Goal: Check status: Check status

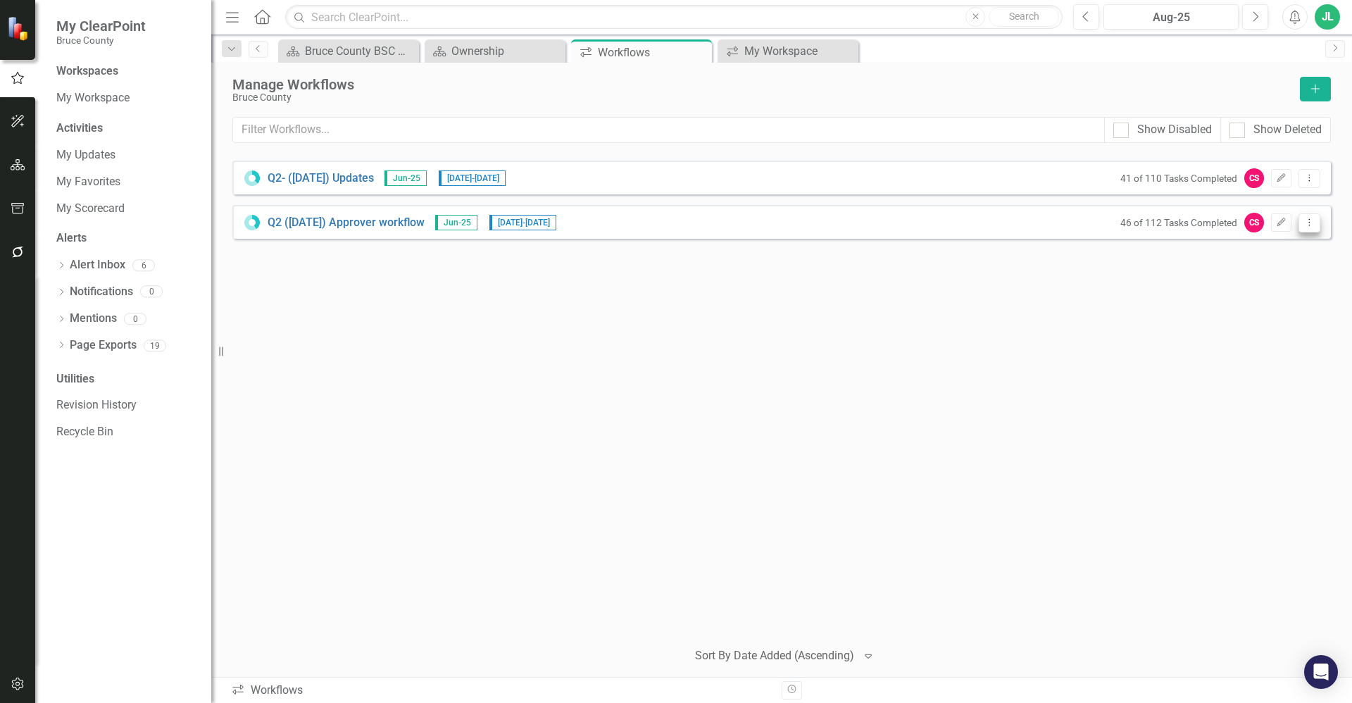
click at [1315, 222] on button "Dropdown Menu" at bounding box center [1309, 222] width 22 height 19
click at [1287, 247] on link "Preview Preview Workflow" at bounding box center [1254, 246] width 130 height 26
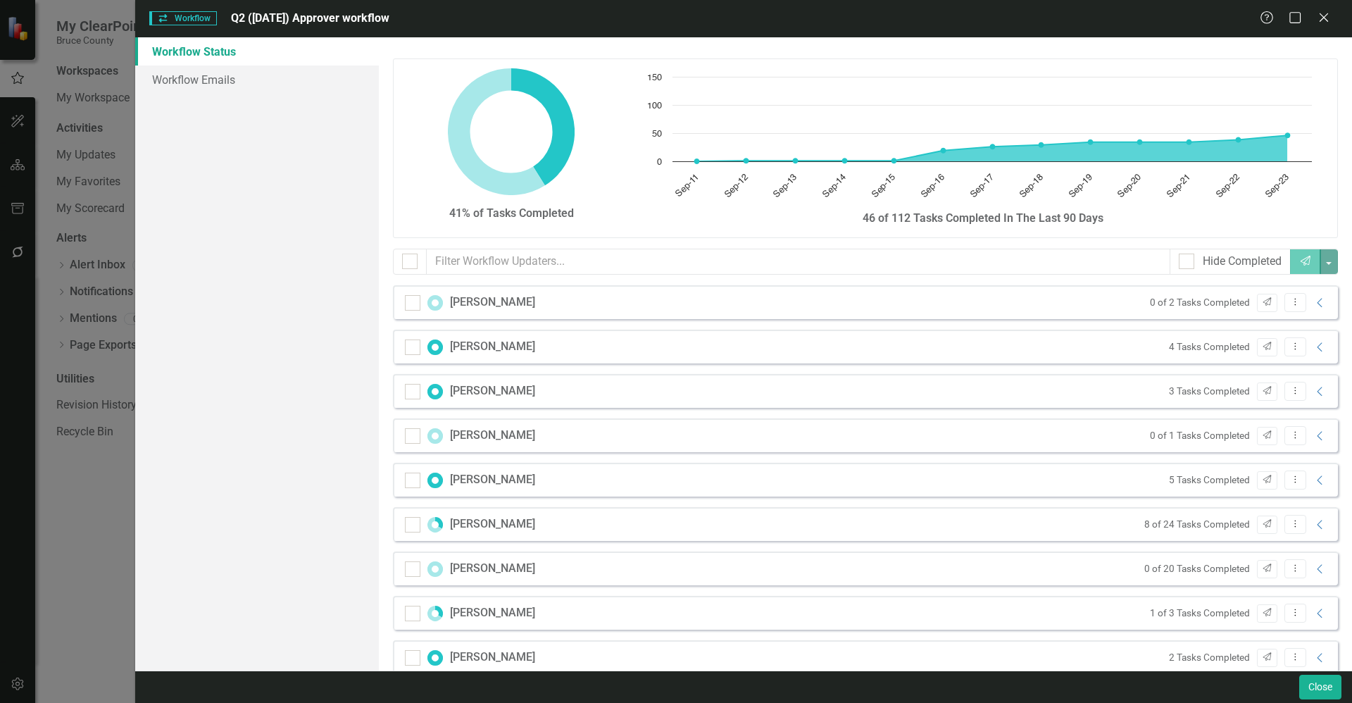
click at [1334, 552] on div "[PERSON_NAME] 0 of 2 Tasks Completed Send Dropdown Menu Collapse [PERSON_NAME] …" at bounding box center [865, 595] width 966 height 621
click at [1340, 556] on div "41% of Tasks Completed Chart Chart with 13 data points. The chart has 1 X axis …" at bounding box center [865, 353] width 973 height 633
drag, startPoint x: 1340, startPoint y: 556, endPoint x: 1347, endPoint y: 475, distance: 81.3
click at [1347, 475] on div "41% of Tasks Completed Chart Chart with 13 data points. The chart has 1 X axis …" at bounding box center [865, 353] width 973 height 633
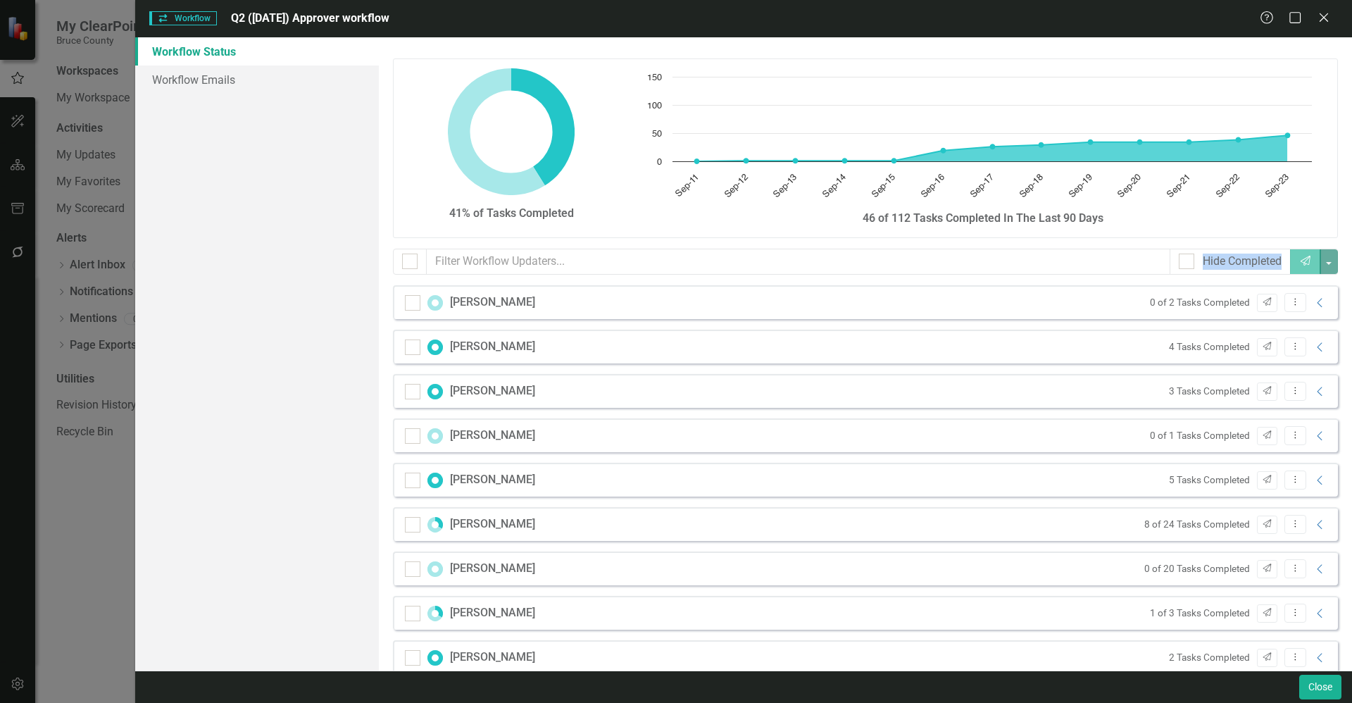
scroll to position [246, 0]
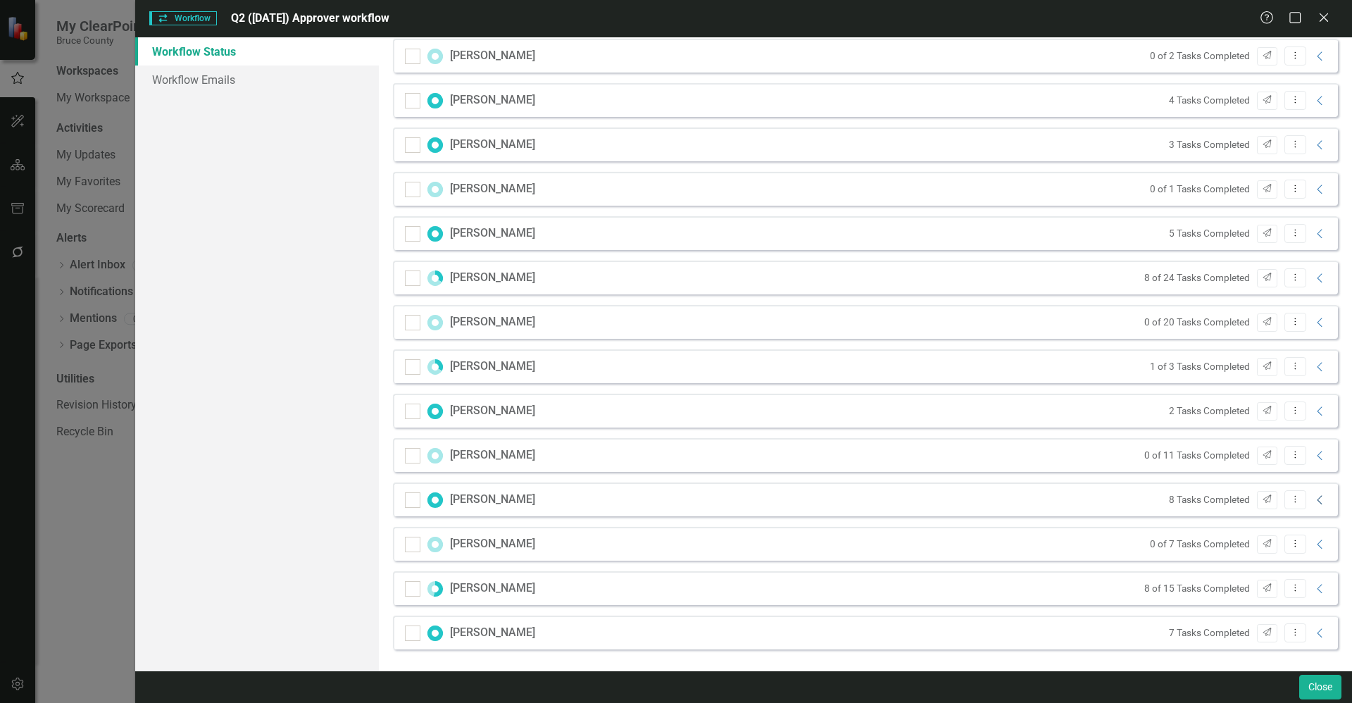
click at [1313, 499] on icon "Collapse" at bounding box center [1320, 499] width 14 height 11
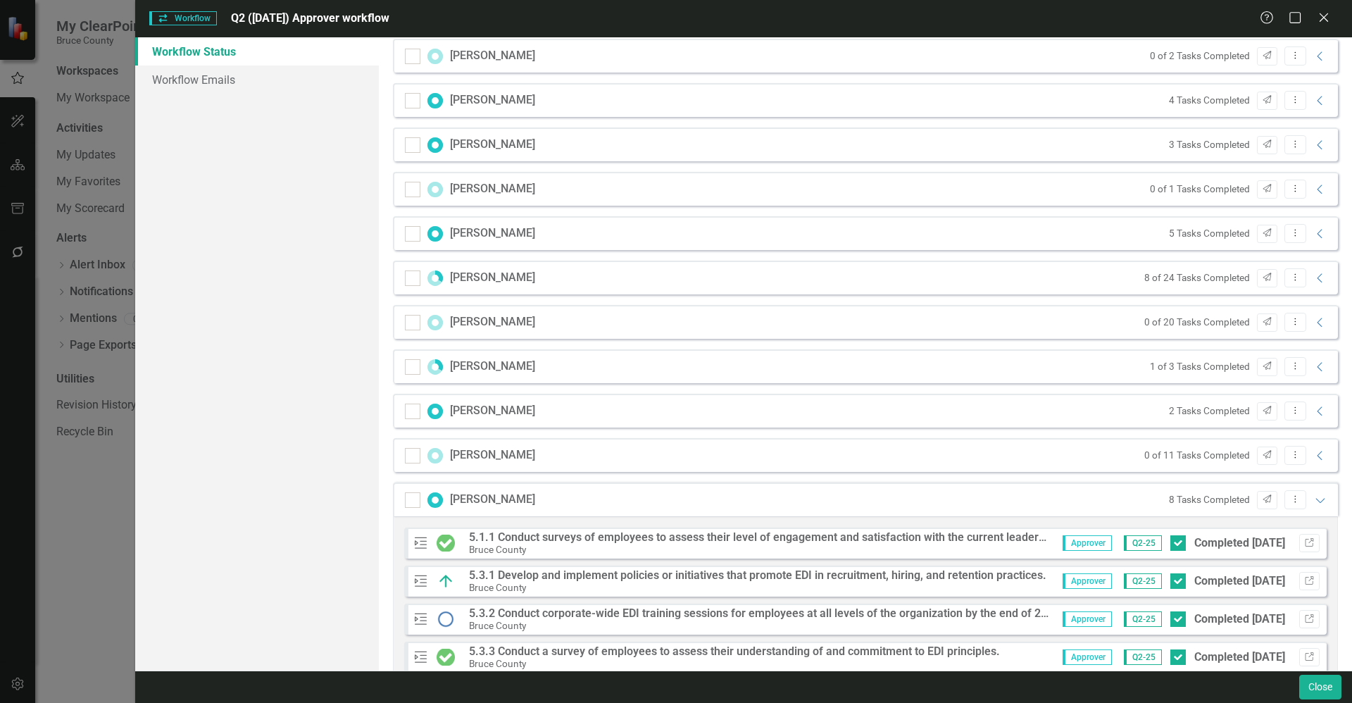
scroll to position [573, 0]
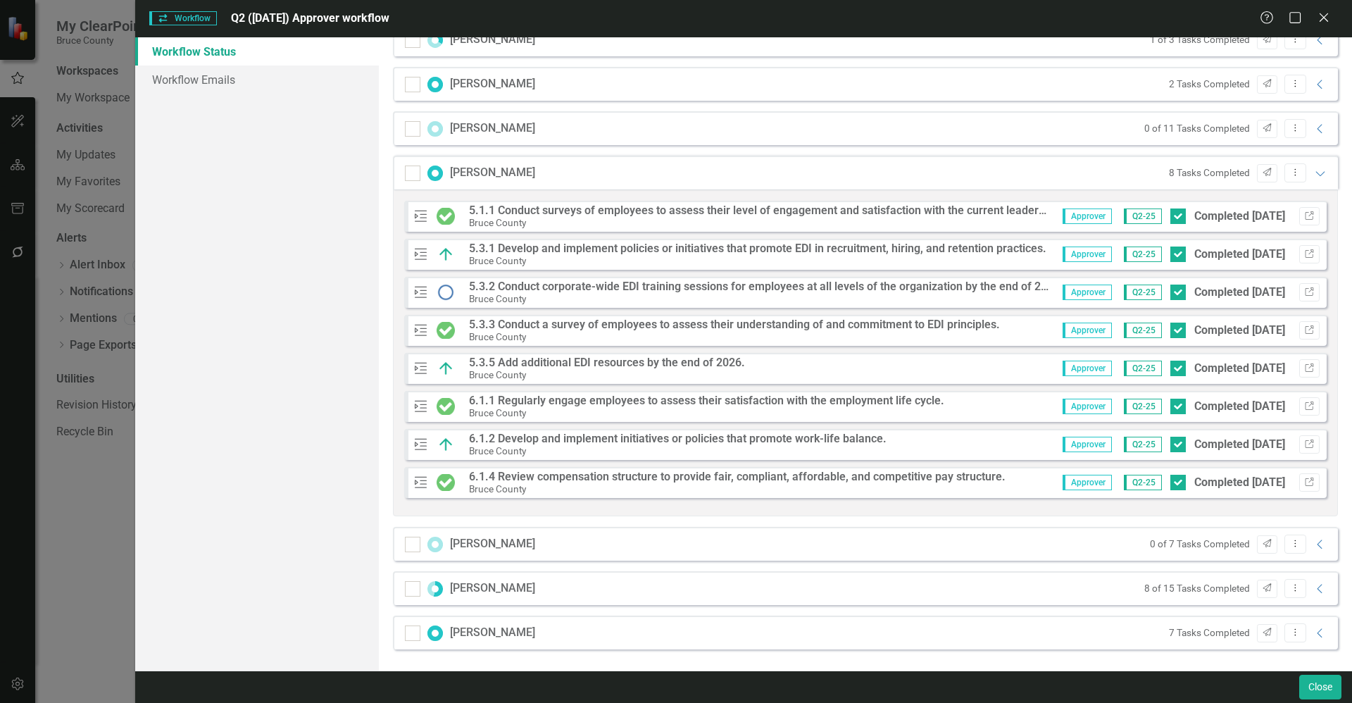
click at [610, 328] on strong "5.3.3 Conduct a survey of employees to assess their understanding of and commit…" at bounding box center [734, 323] width 531 height 13
click at [1304, 326] on icon "button" at bounding box center [1308, 329] width 8 height 8
click at [70, 556] on div "Workflow Workflow Q2 (June 25) Approver workflow Help Maximize Close Workflow S…" at bounding box center [676, 351] width 1352 height 703
click at [1327, 14] on icon at bounding box center [1323, 17] width 11 height 11
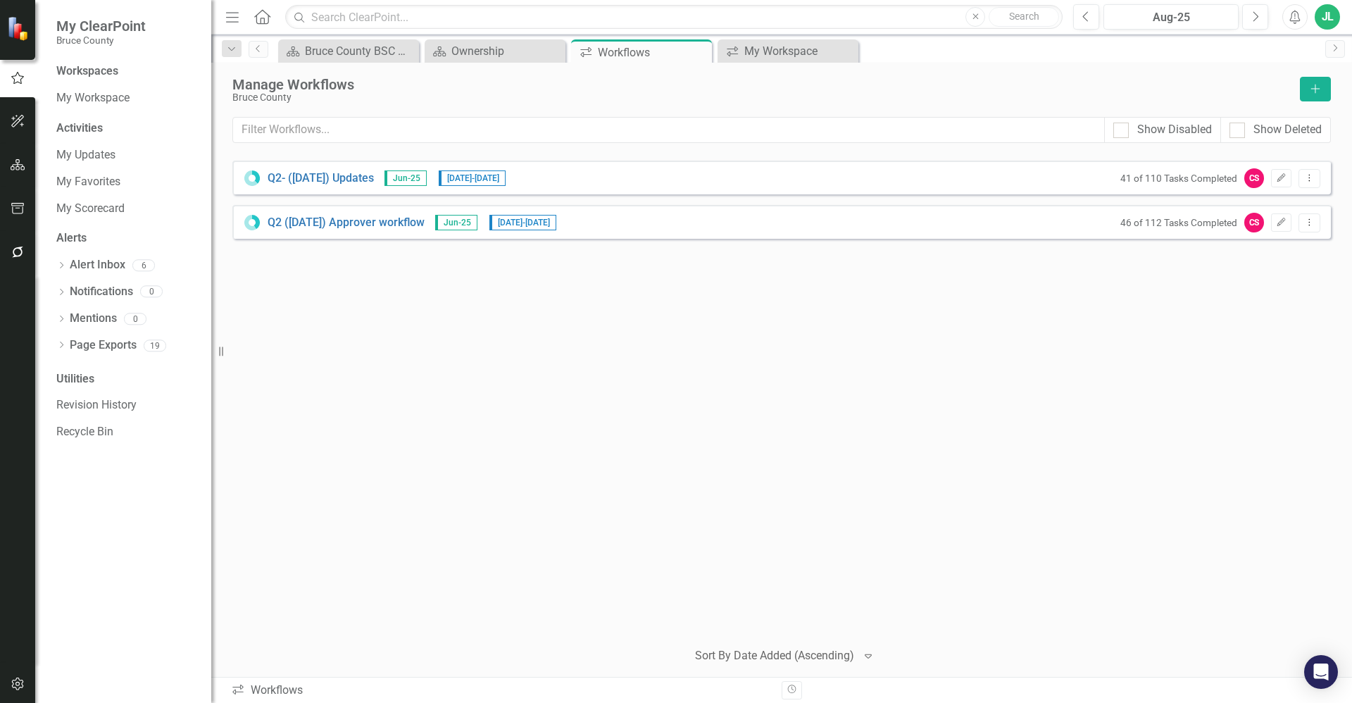
click at [15, 258] on icon "button" at bounding box center [18, 251] width 15 height 11
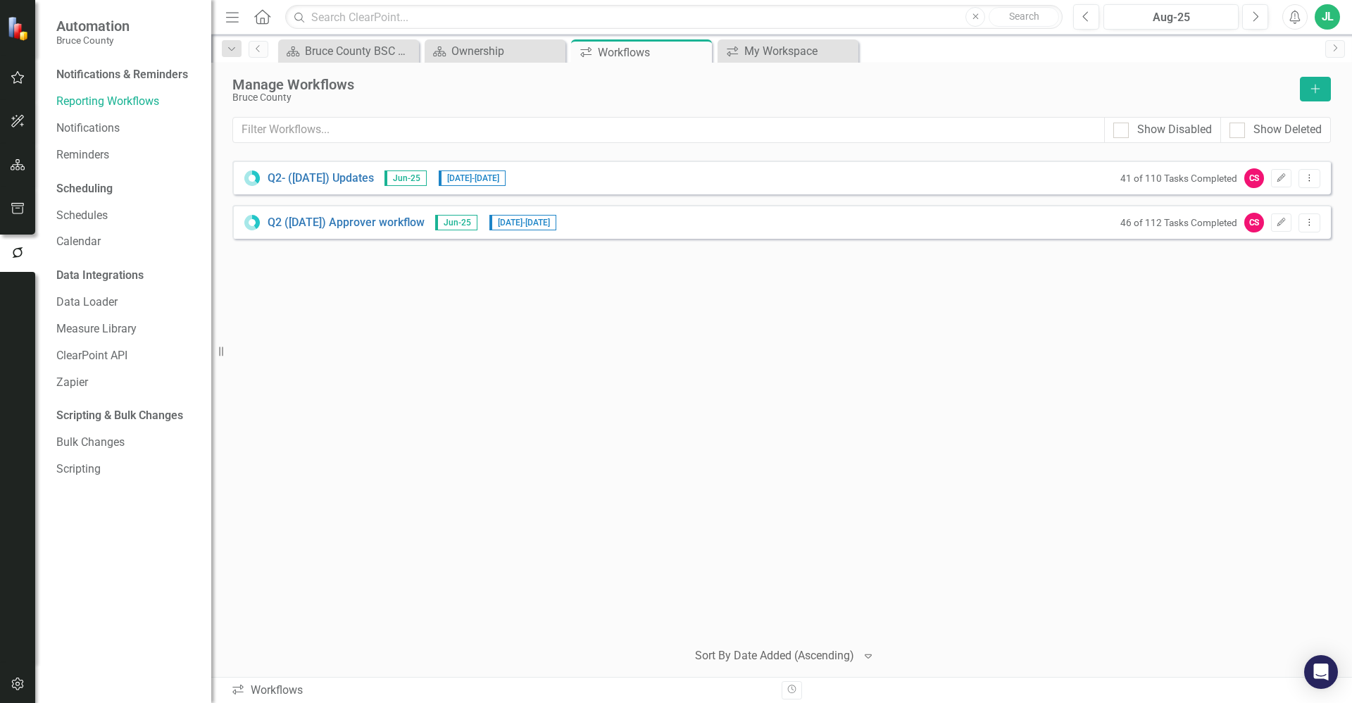
click at [18, 218] on button "button" at bounding box center [18, 209] width 32 height 30
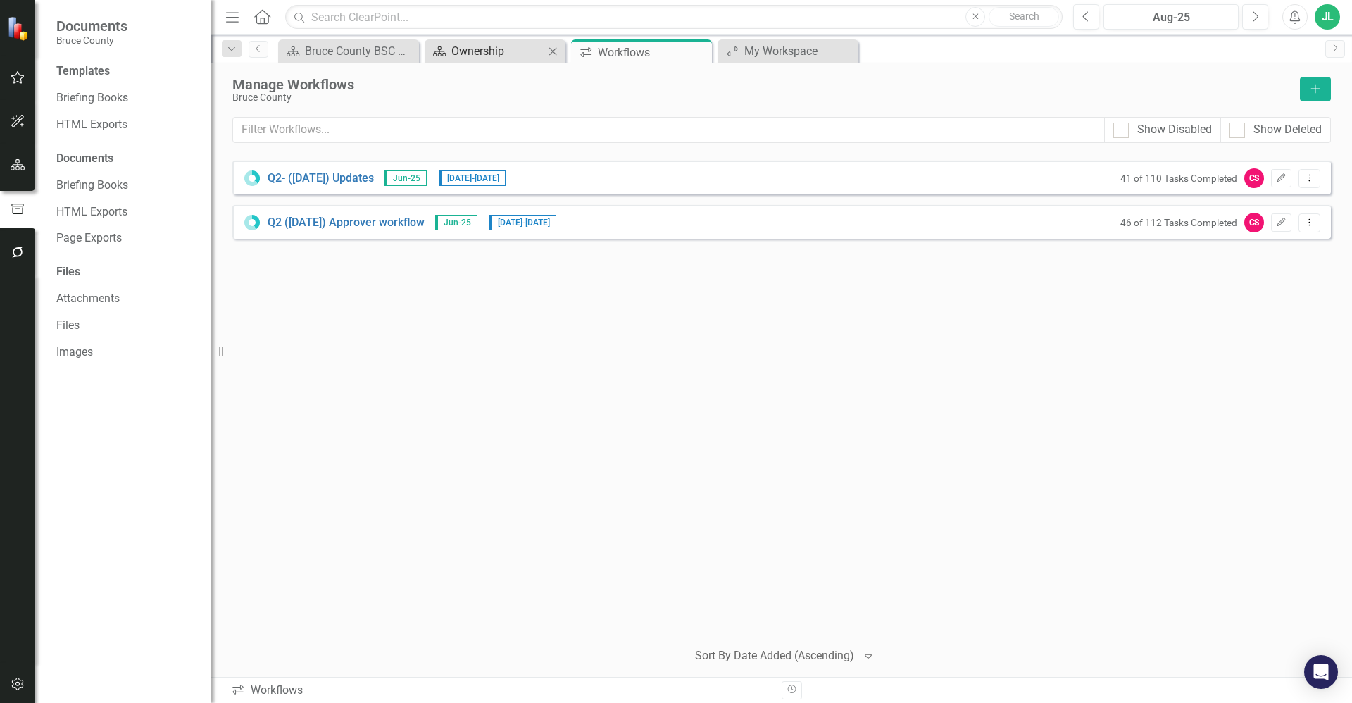
click at [479, 48] on div "Ownership" at bounding box center [497, 51] width 93 height 18
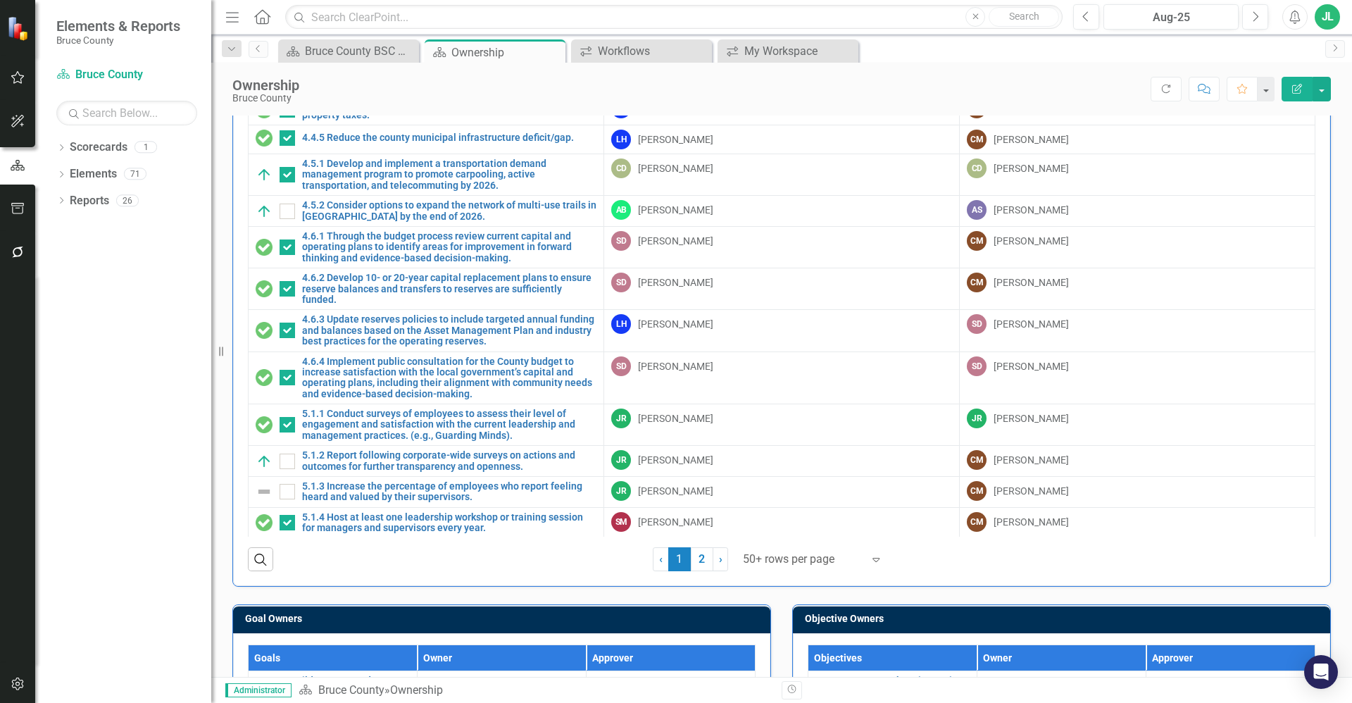
scroll to position [163, 0]
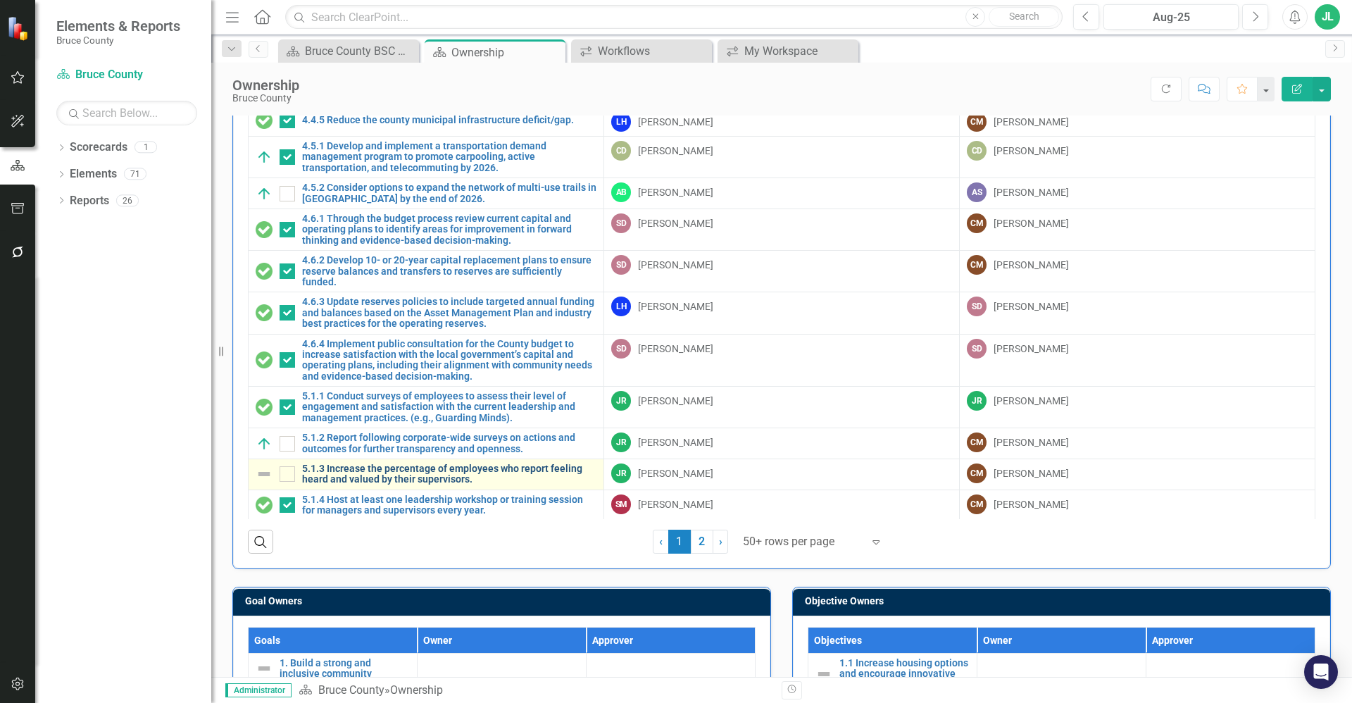
click at [491, 463] on link "5.1.3 Increase the percentage of employees who report feeling heard and valued …" at bounding box center [449, 474] width 294 height 22
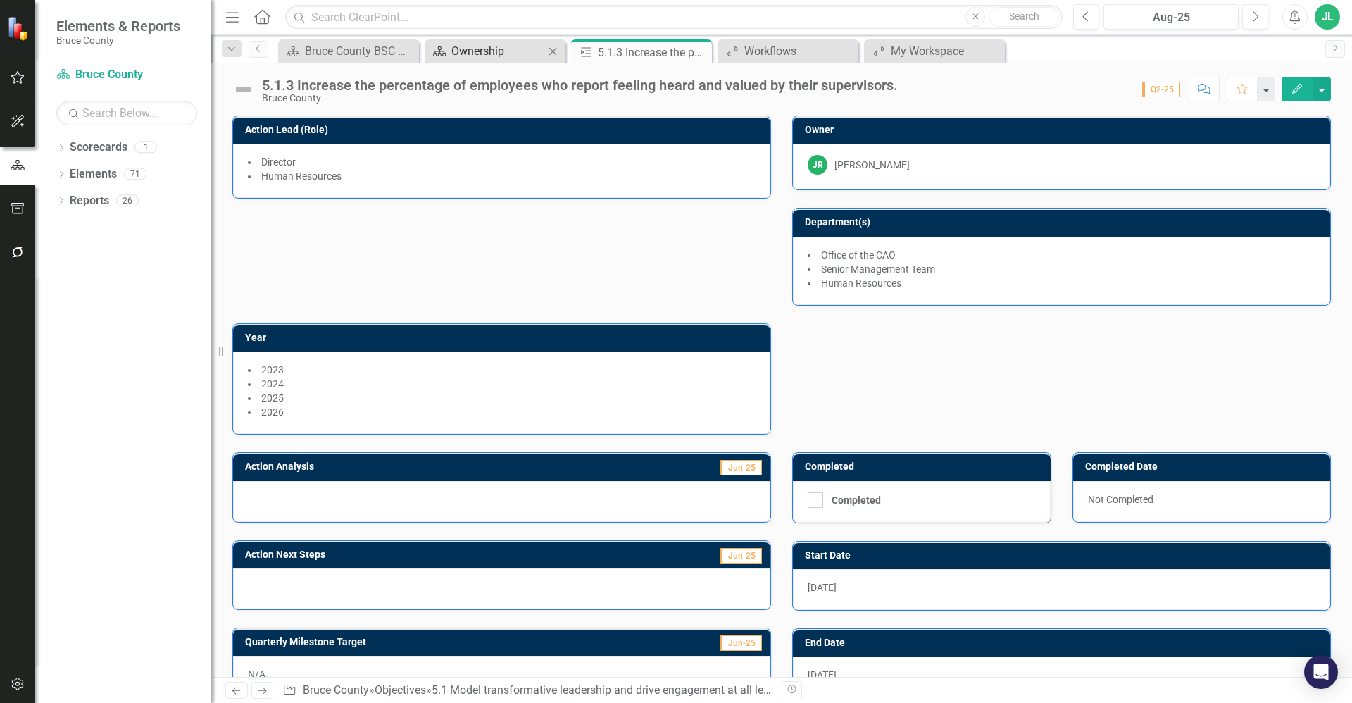
click at [470, 53] on div "Ownership" at bounding box center [497, 51] width 93 height 18
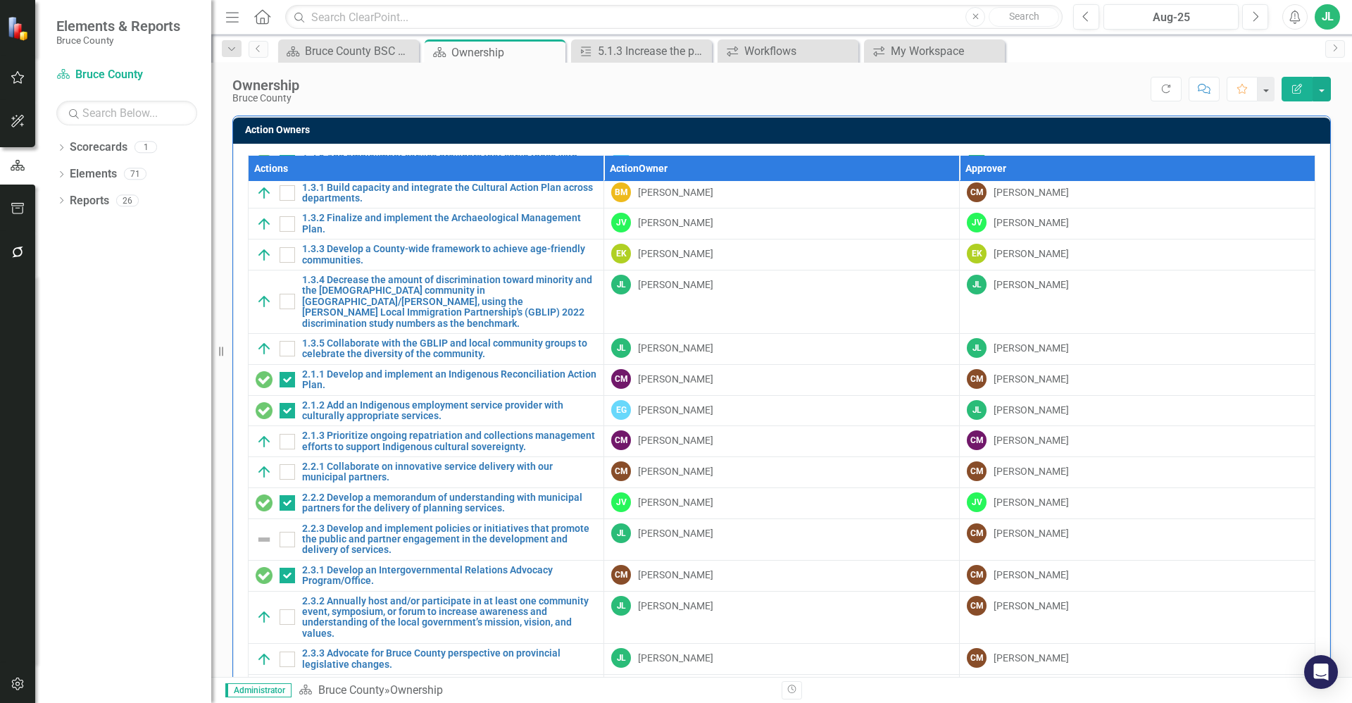
scroll to position [234, 0]
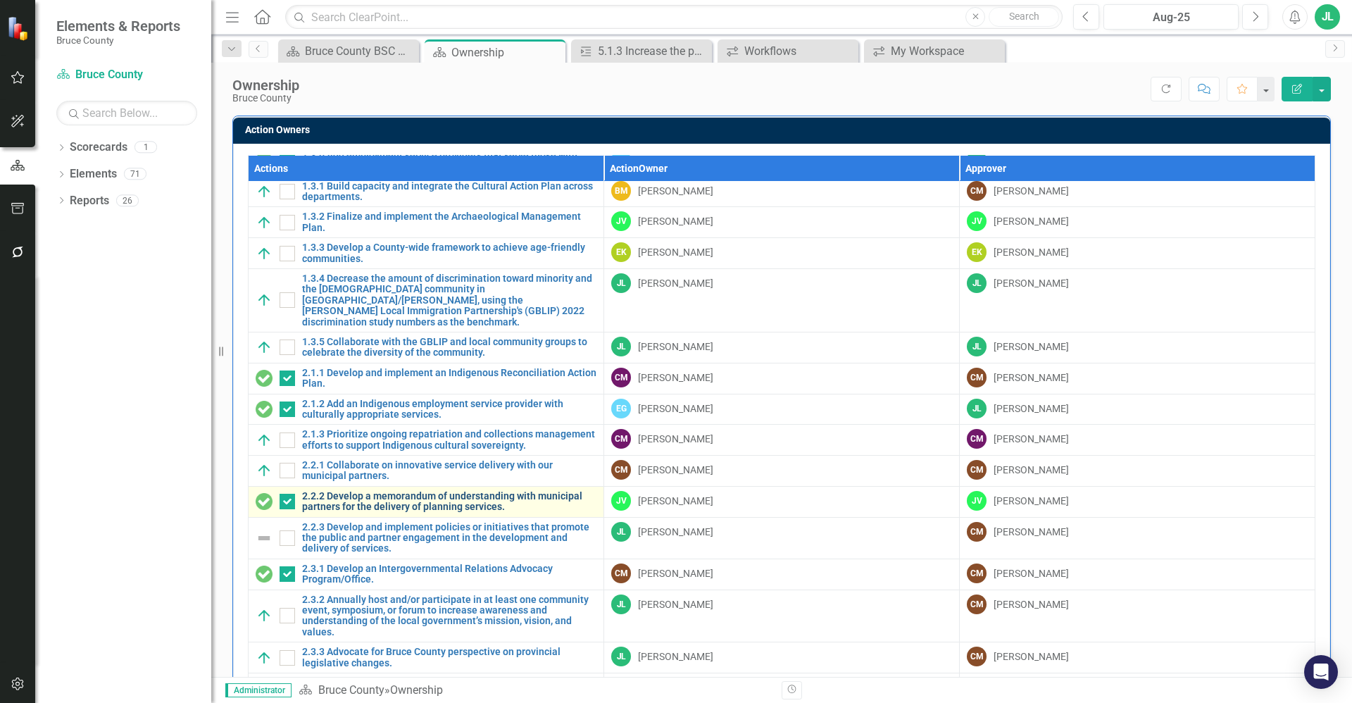
click at [542, 491] on link "2.2.2 Develop a memorandum of understanding with municipal partners for the del…" at bounding box center [449, 502] width 294 height 22
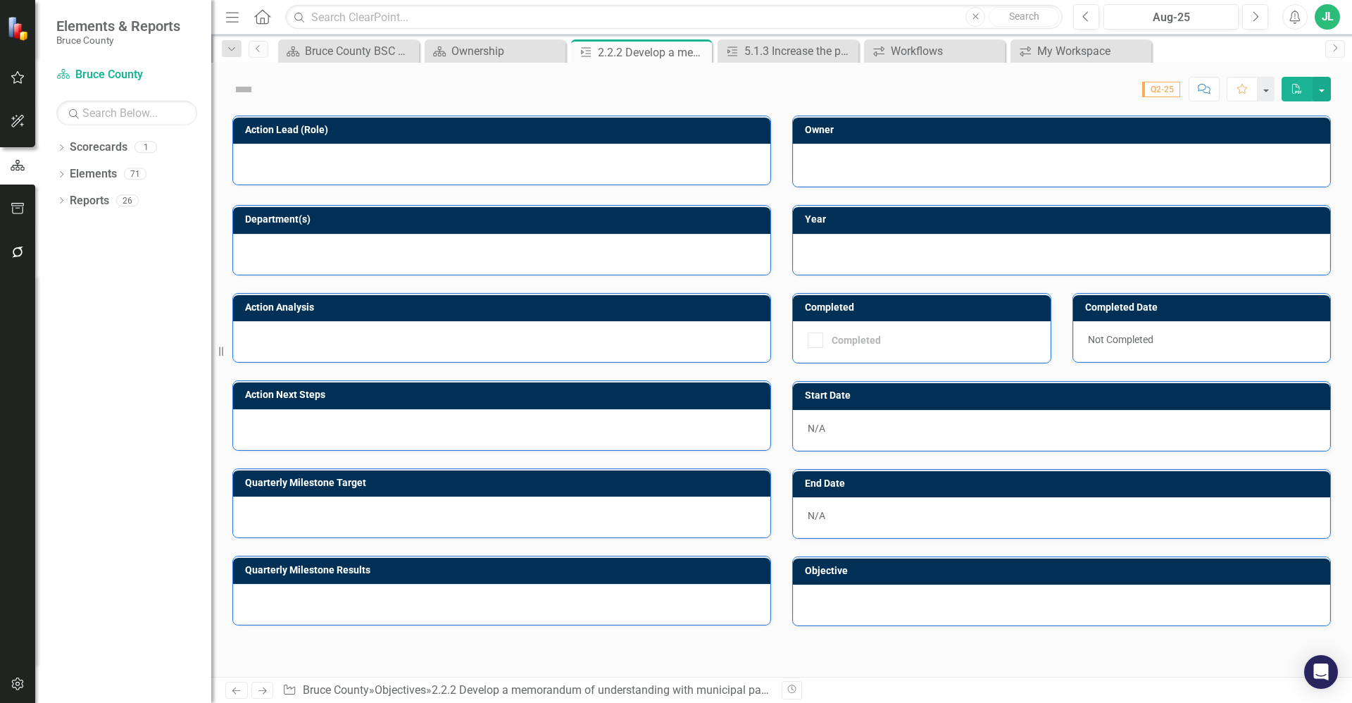
checkbox input "true"
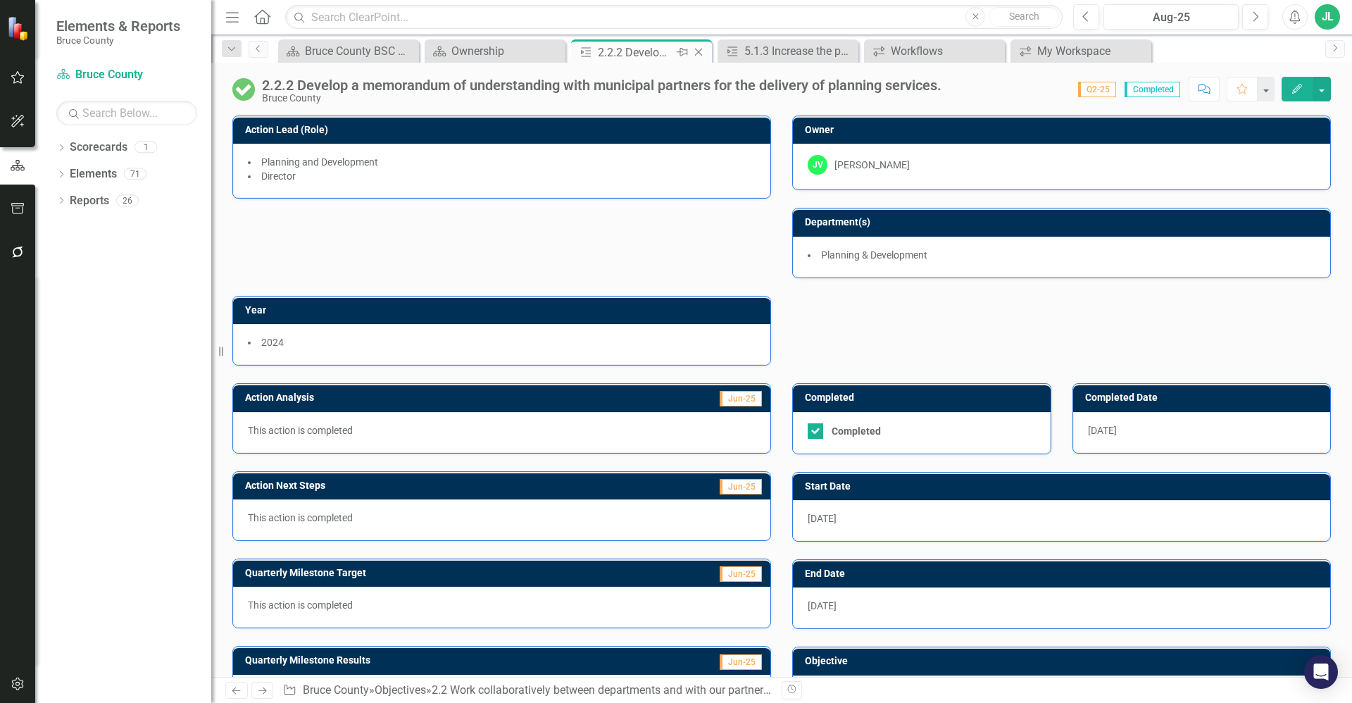
click at [693, 57] on icon "Close" at bounding box center [698, 51] width 14 height 11
click at [698, 52] on icon at bounding box center [699, 53] width 8 height 8
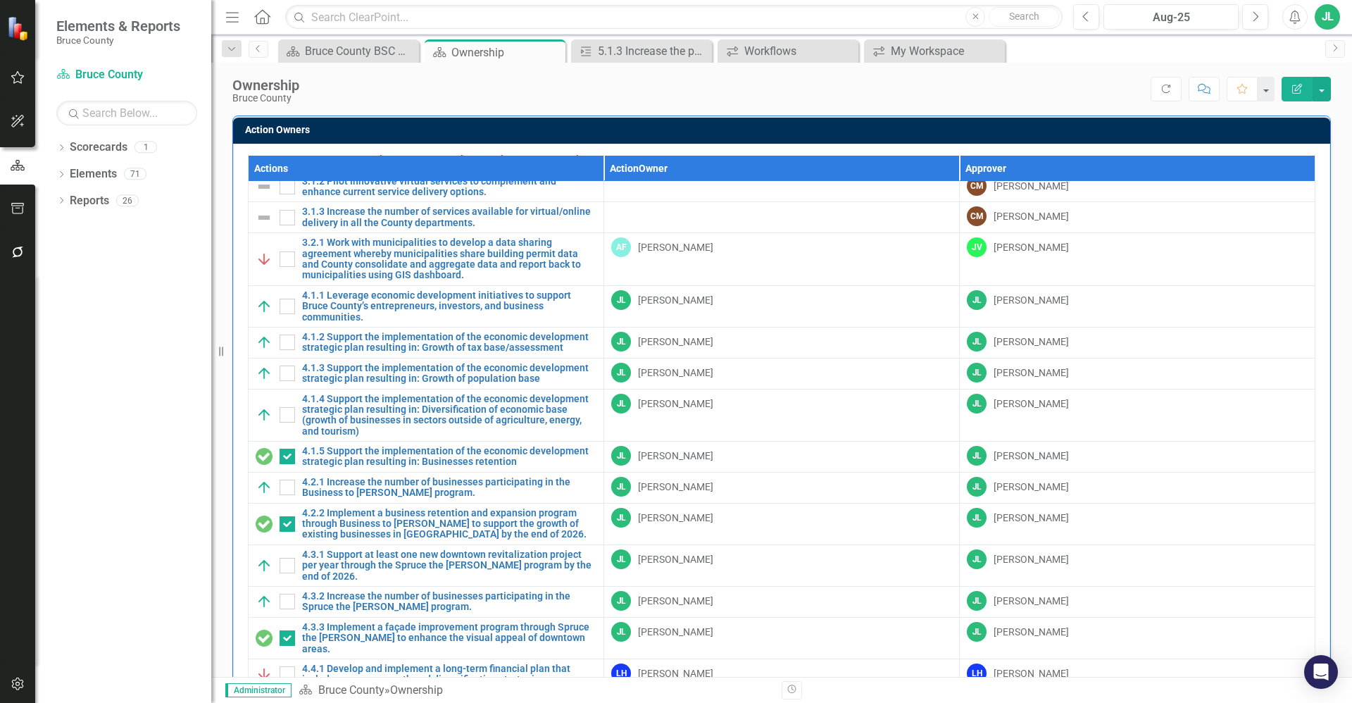
scroll to position [830, 0]
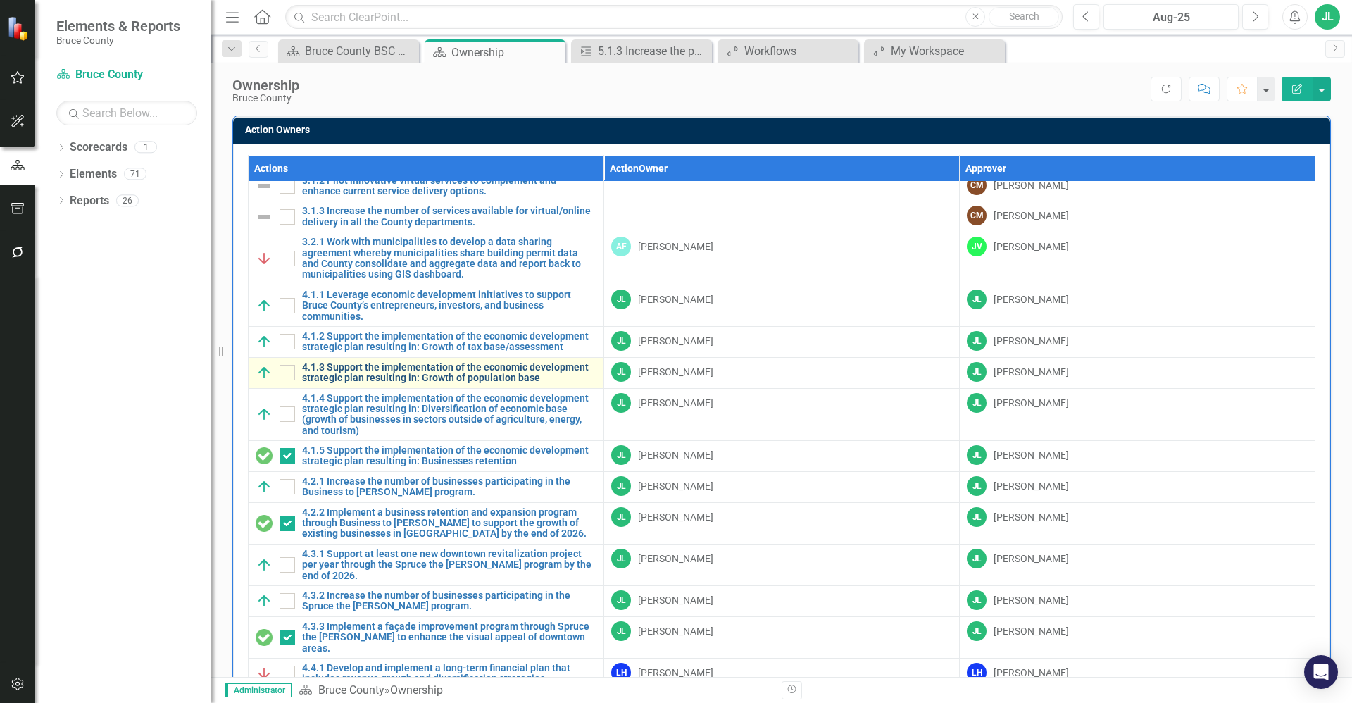
click at [524, 362] on link "4.1.3 Support the implementation of the economic development strategic plan res…" at bounding box center [449, 373] width 294 height 22
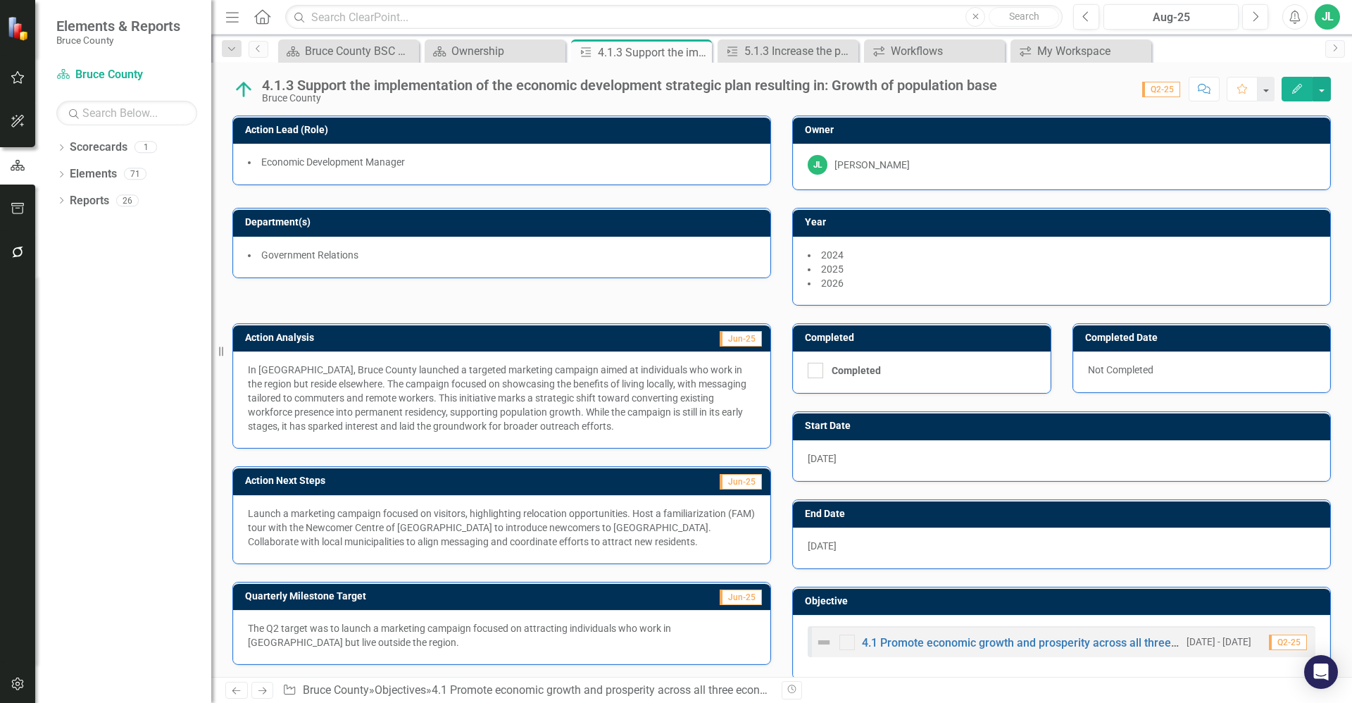
click at [781, 321] on div "Completed Completed" at bounding box center [921, 350] width 280 height 88
click at [472, 58] on div "Ownership" at bounding box center [497, 51] width 93 height 18
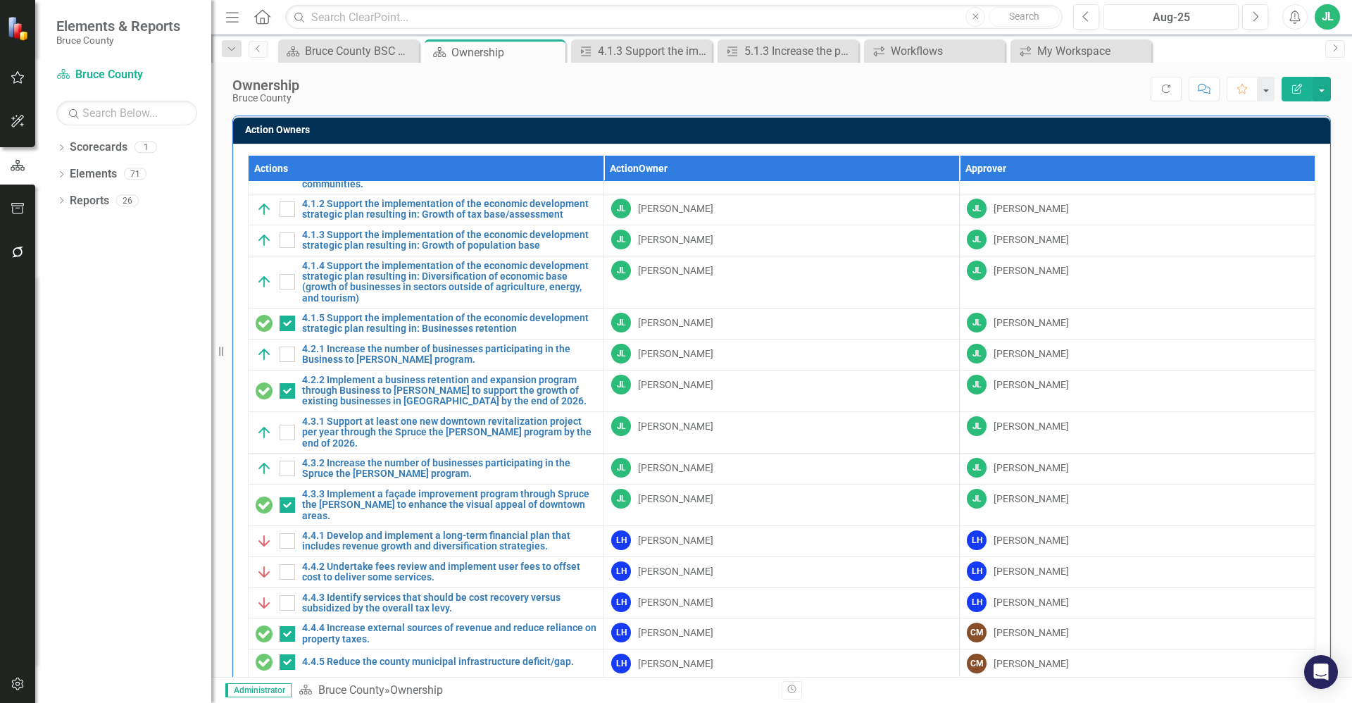
scroll to position [966, 0]
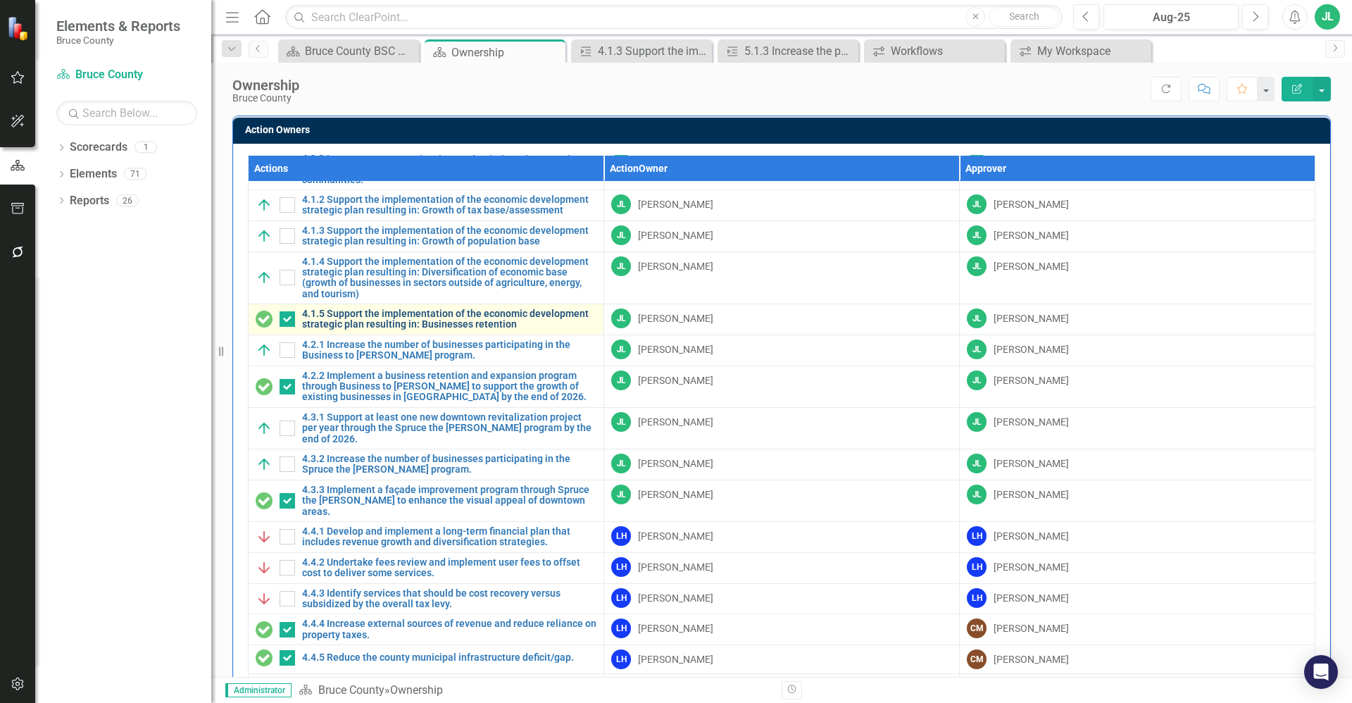
click at [510, 308] on link "4.1.5 Support the implementation of the economic development strategic plan res…" at bounding box center [449, 319] width 294 height 22
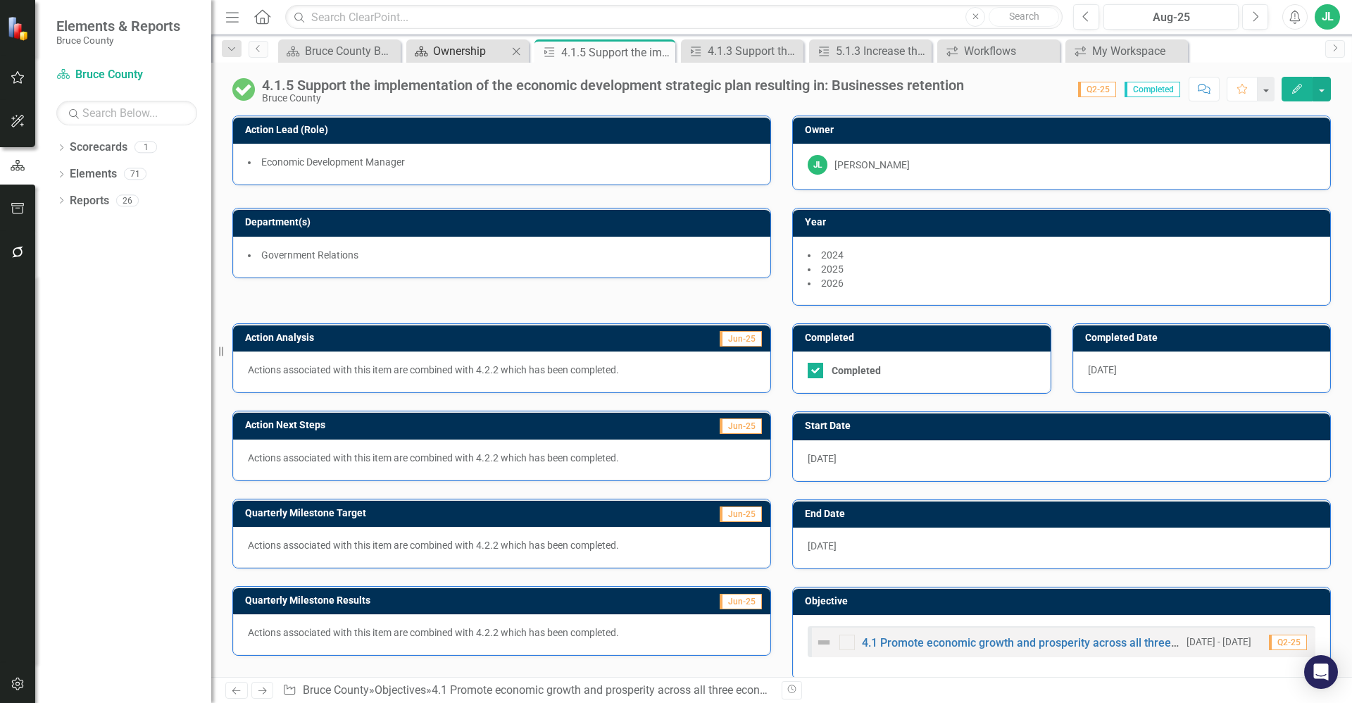
click at [465, 44] on div "Ownership" at bounding box center [470, 51] width 75 height 18
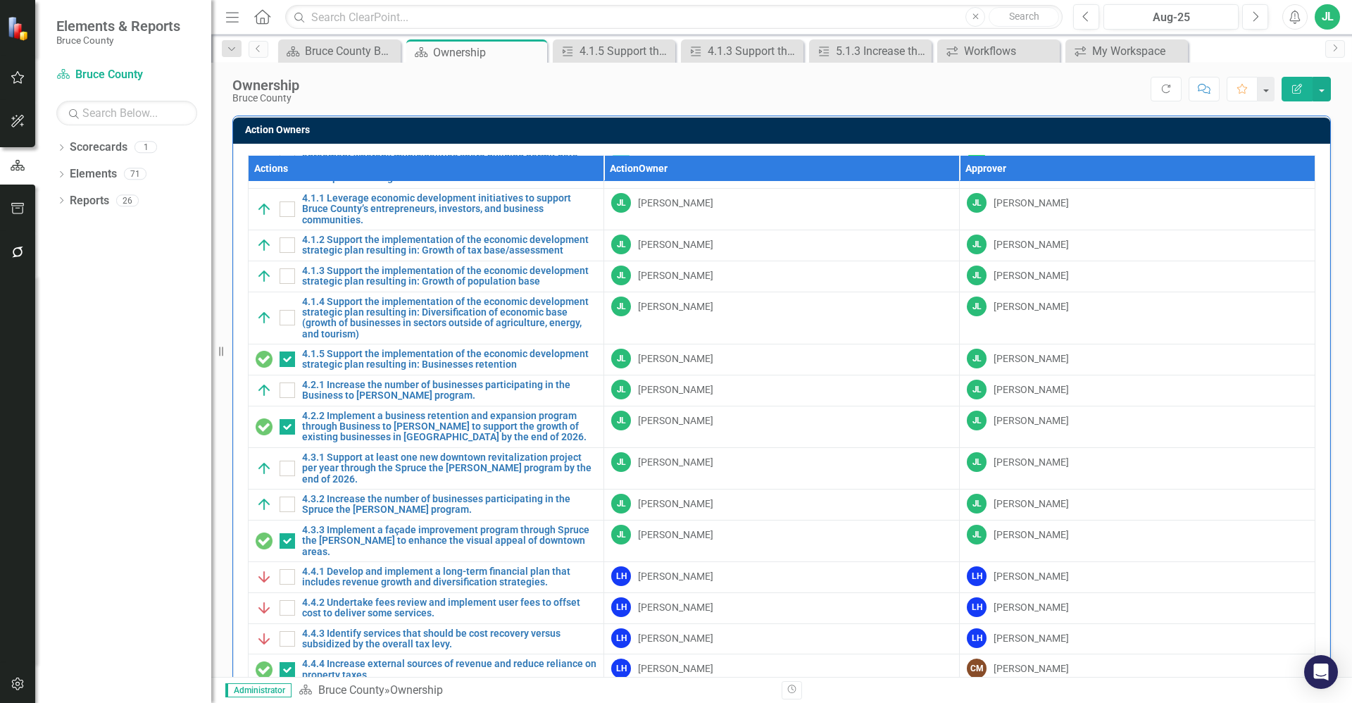
scroll to position [926, 0]
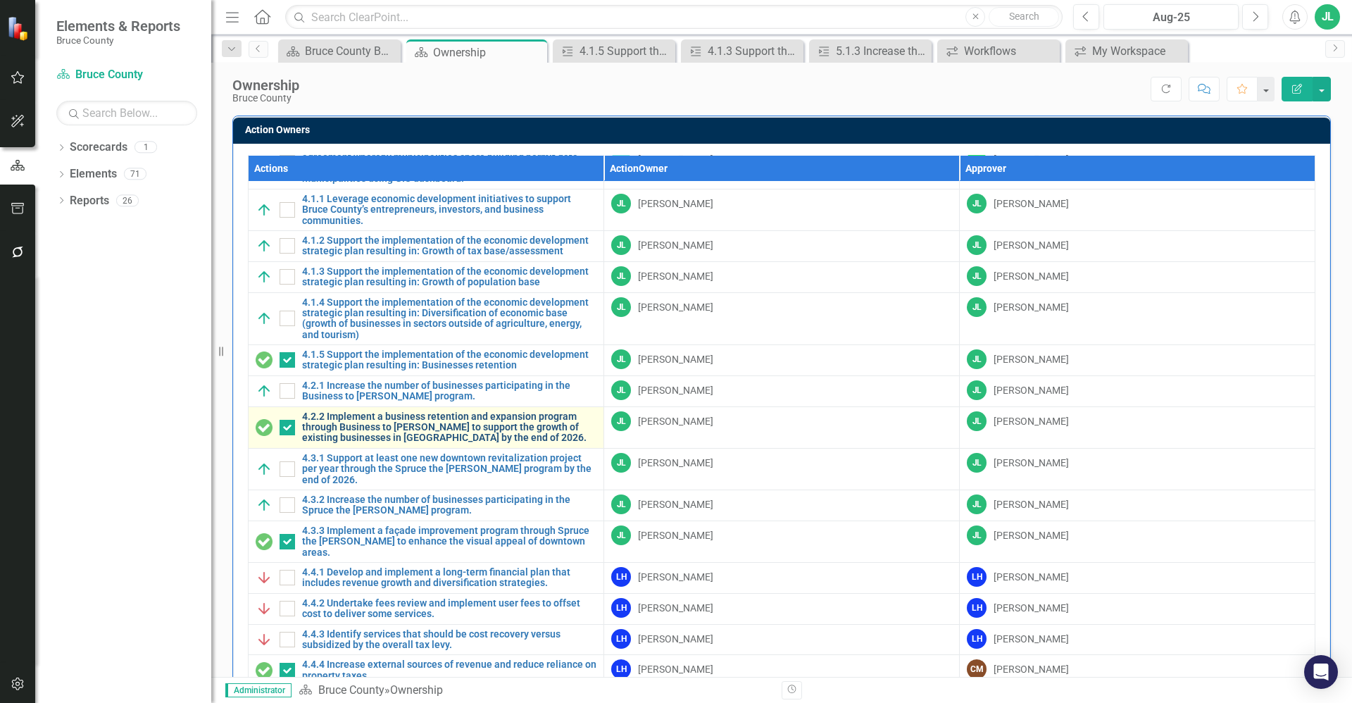
click at [516, 411] on link "4.2.2 Implement a business retention and expansion program through Business to …" at bounding box center [449, 427] width 294 height 32
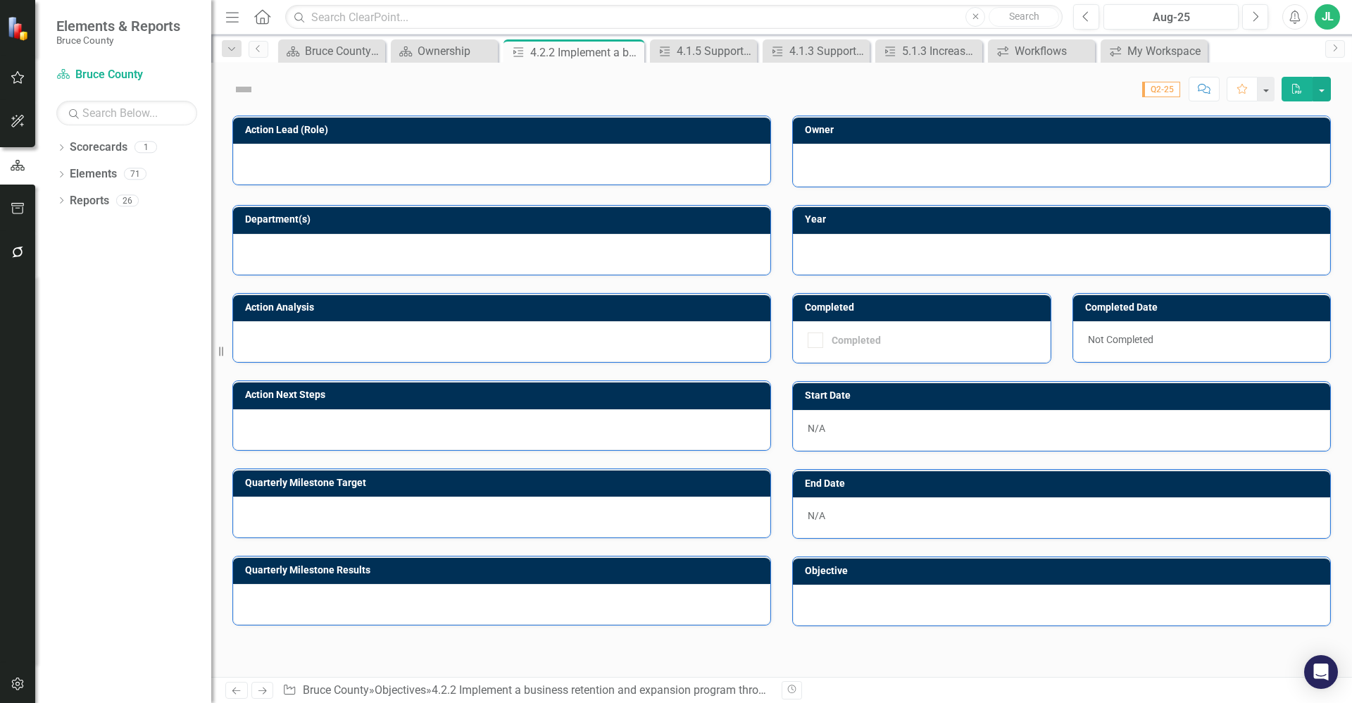
checkbox input "true"
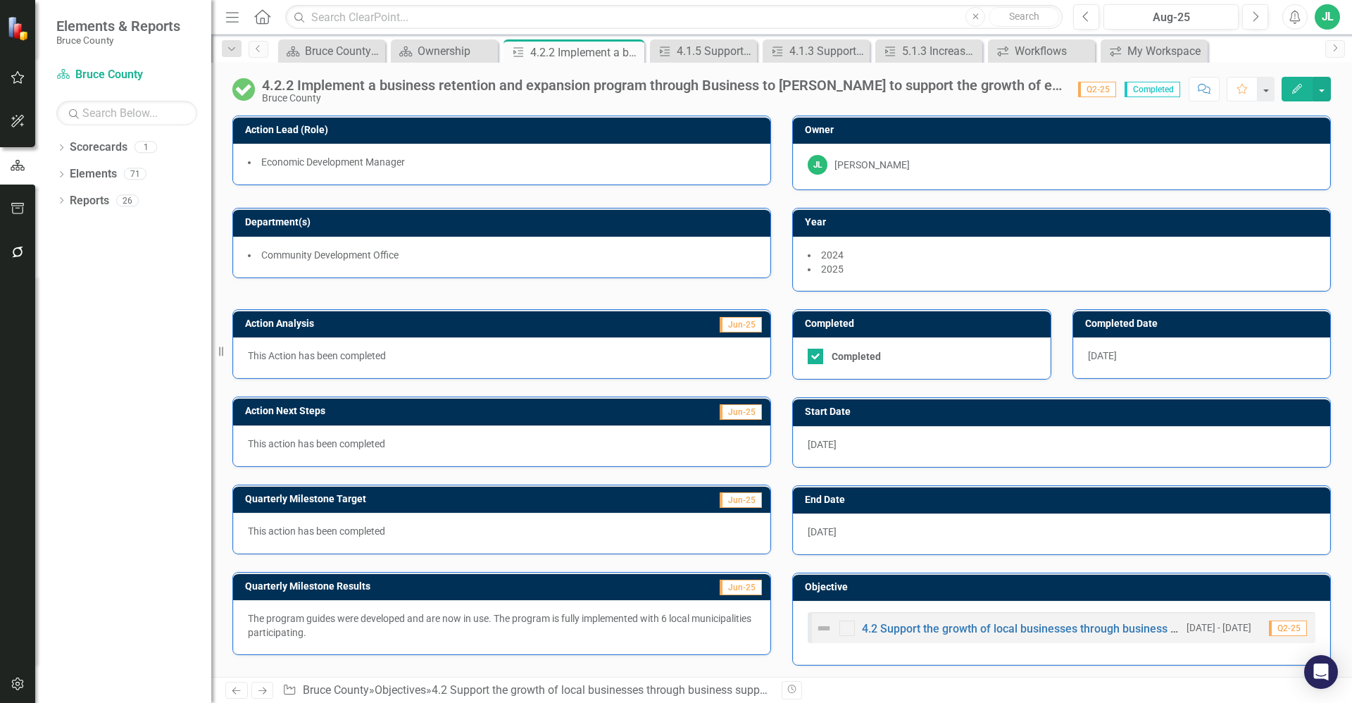
scroll to position [3, 0]
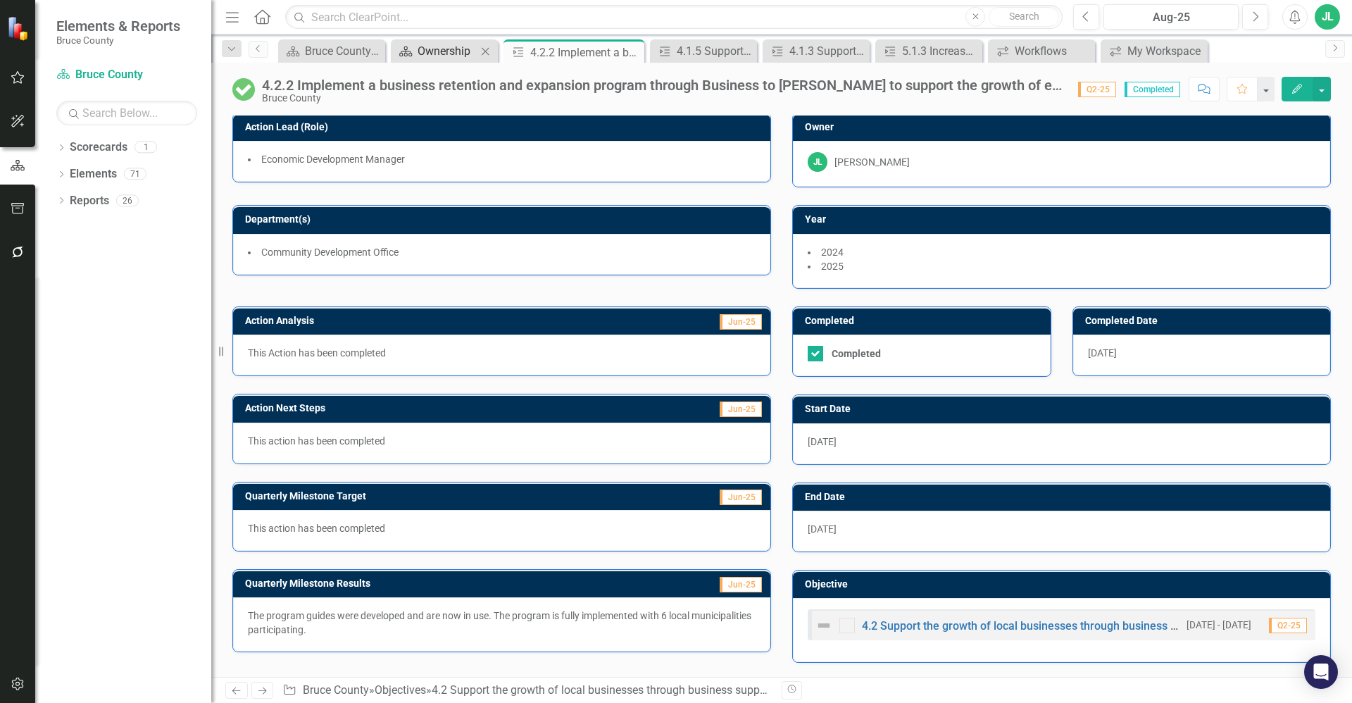
click at [455, 51] on div "Ownership" at bounding box center [446, 51] width 59 height 18
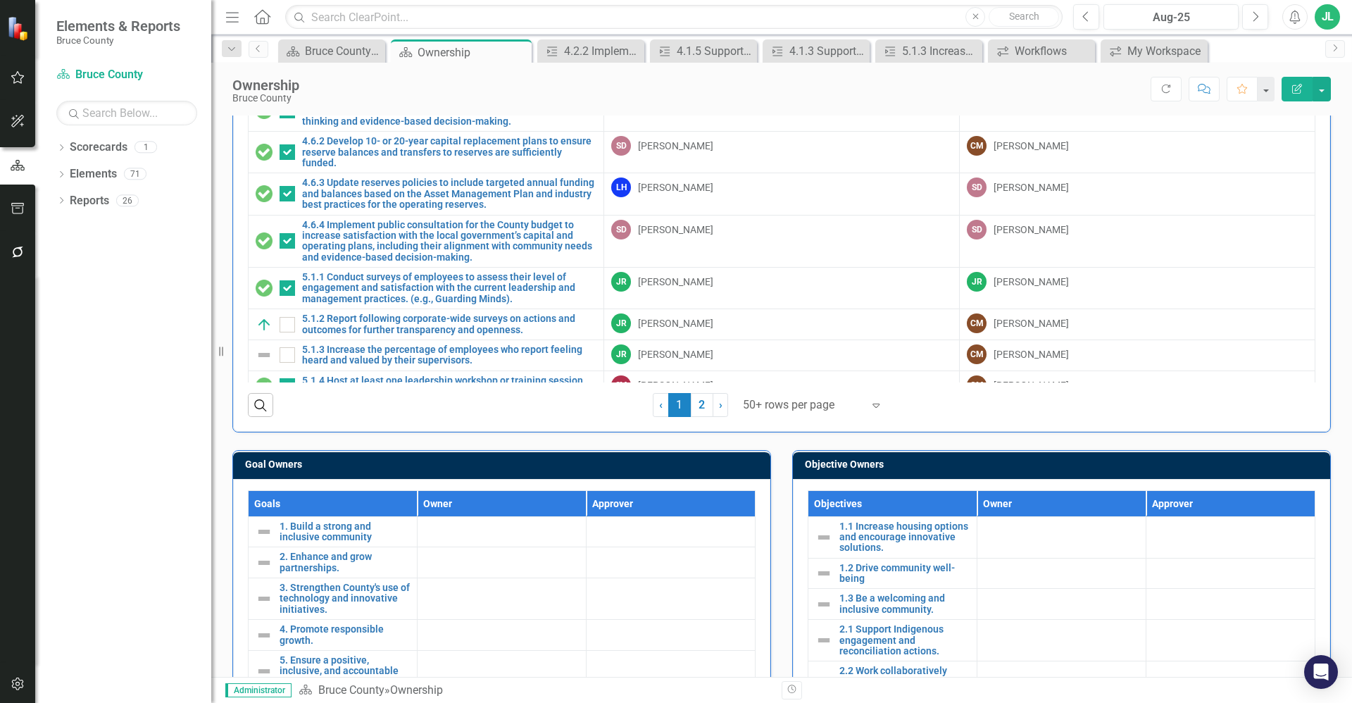
scroll to position [1340, 0]
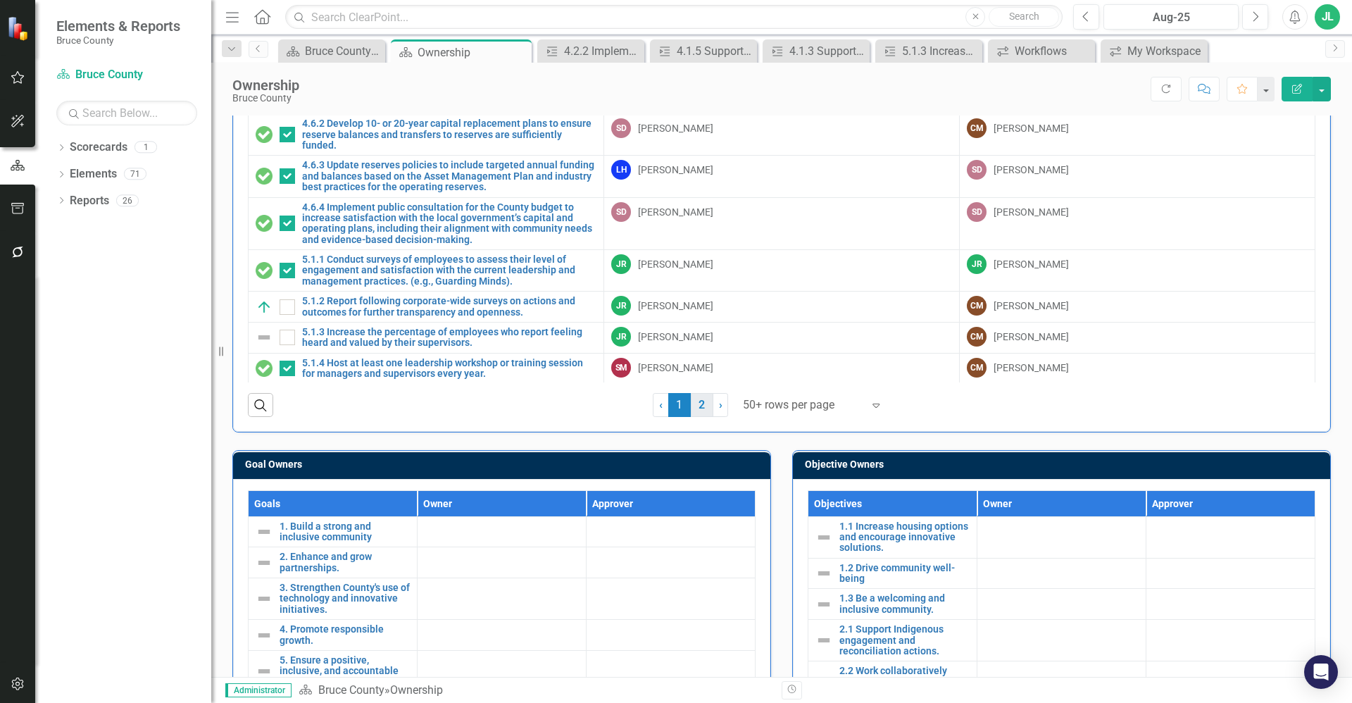
click at [698, 410] on link "2" at bounding box center [702, 405] width 23 height 24
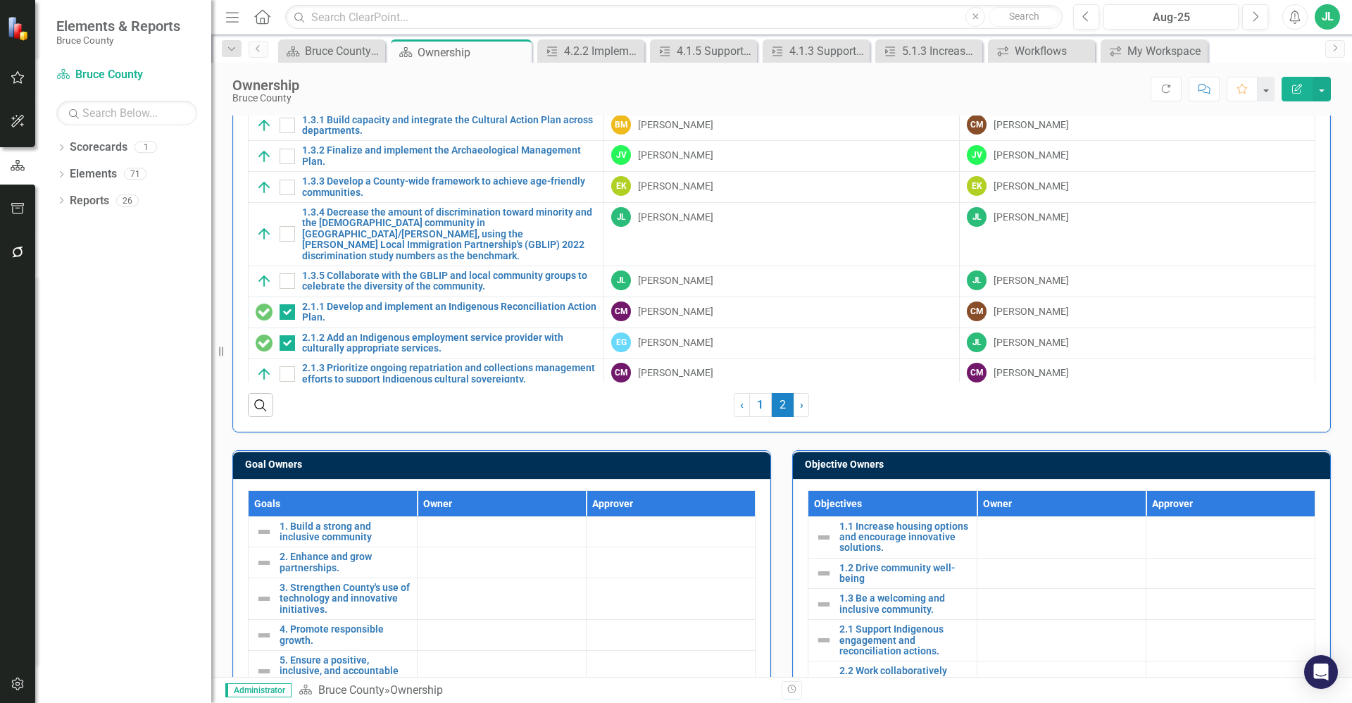
checkbox input "false"
checkbox input "true"
checkbox input "false"
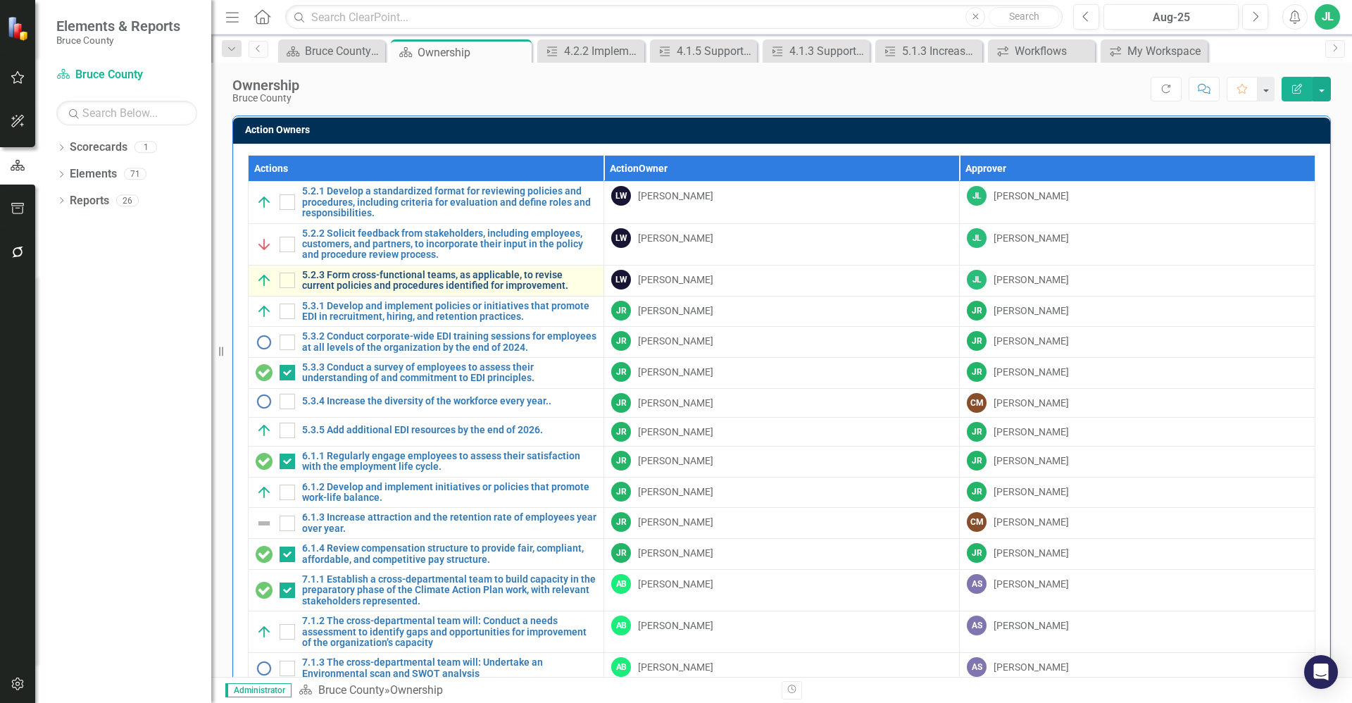
click at [510, 288] on link "5.2.3 Form cross-functional teams, as applicable, to revise current policies an…" at bounding box center [449, 281] width 294 height 22
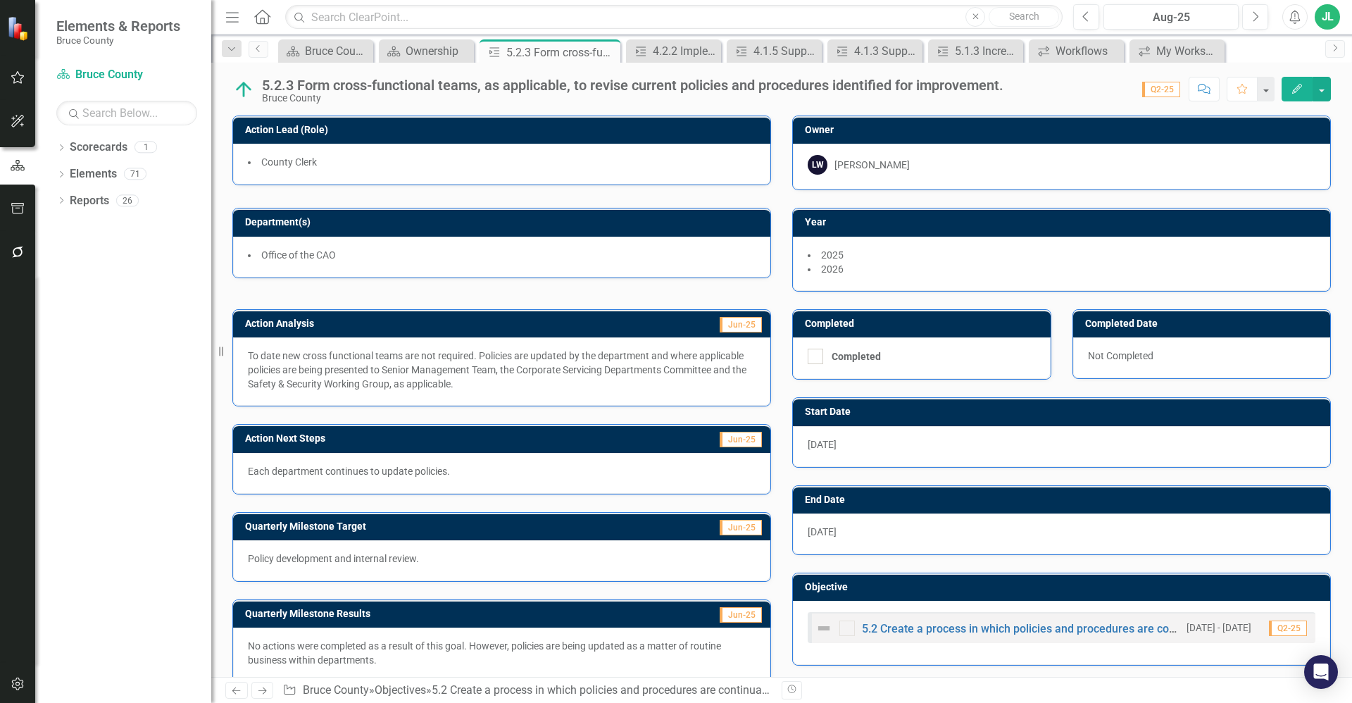
scroll to position [20, 0]
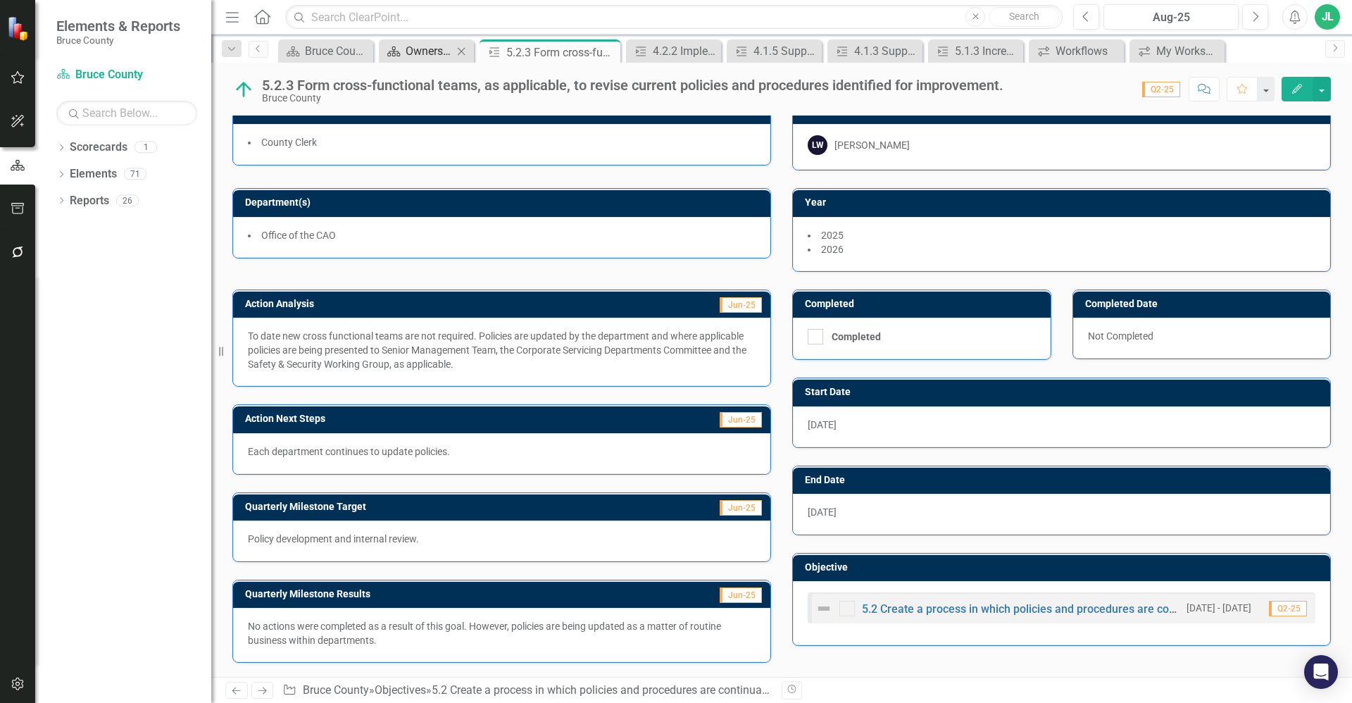
click at [421, 53] on div "Ownership" at bounding box center [428, 51] width 47 height 18
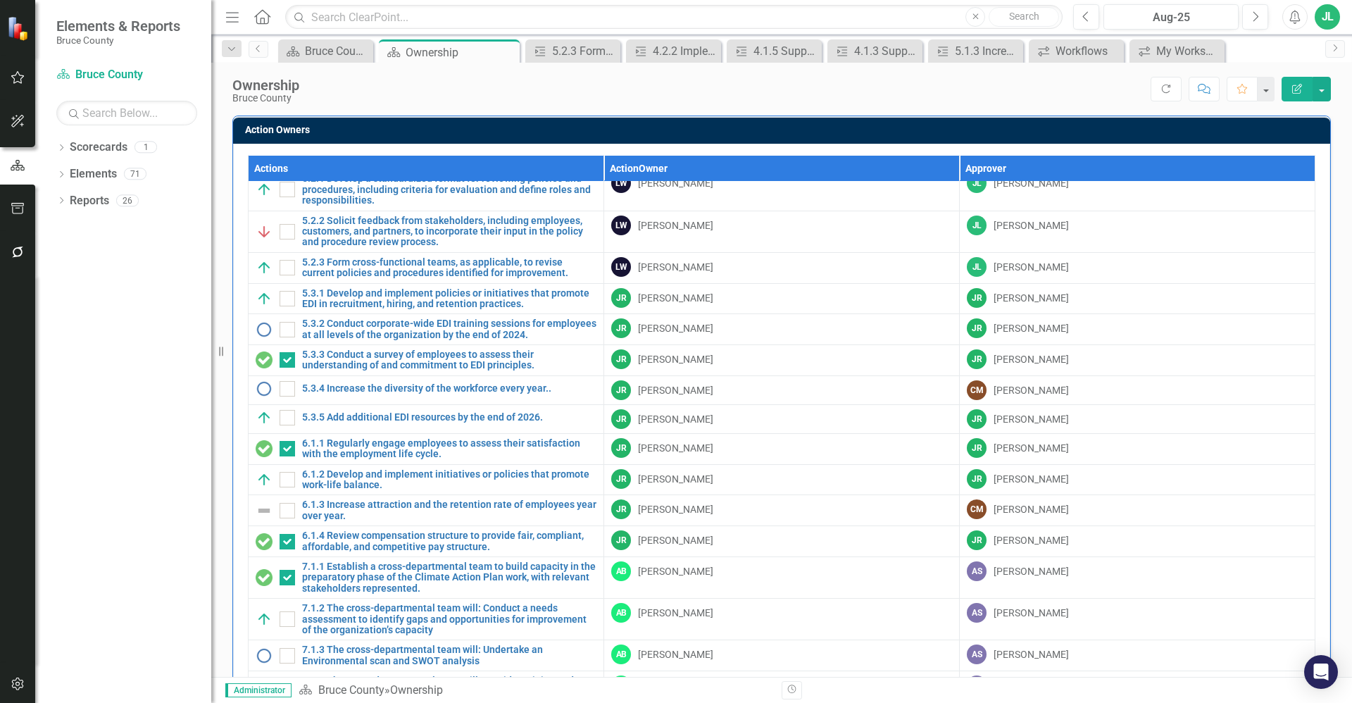
scroll to position [11, 0]
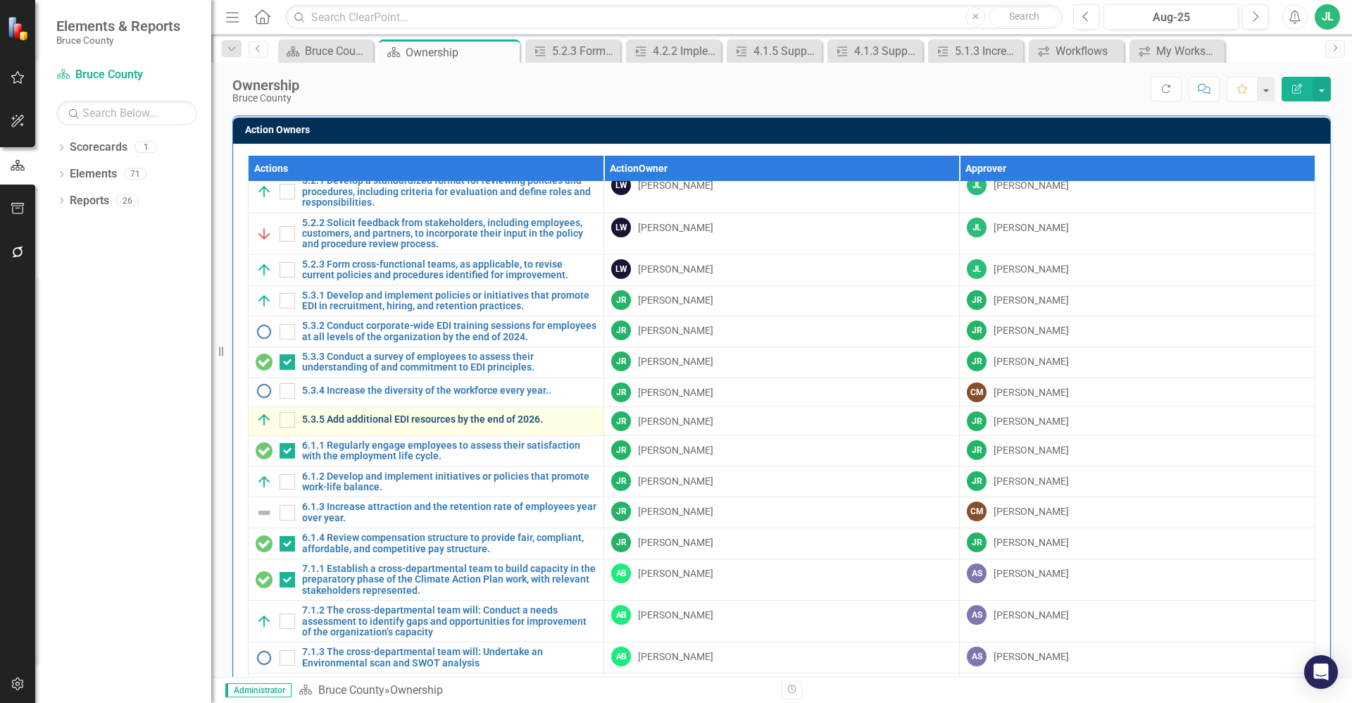
click at [510, 424] on link "5.3.5 Add additional EDI resources by the end of 2026." at bounding box center [449, 419] width 294 height 11
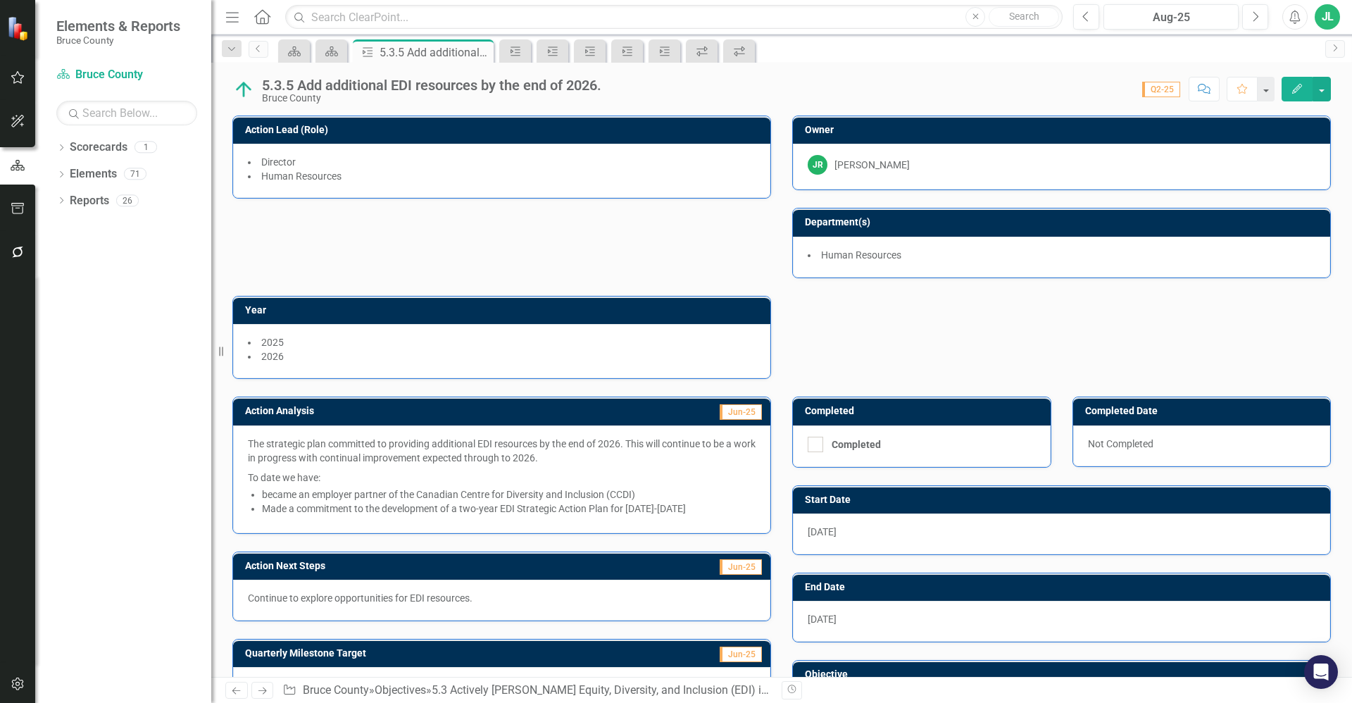
scroll to position [134, 0]
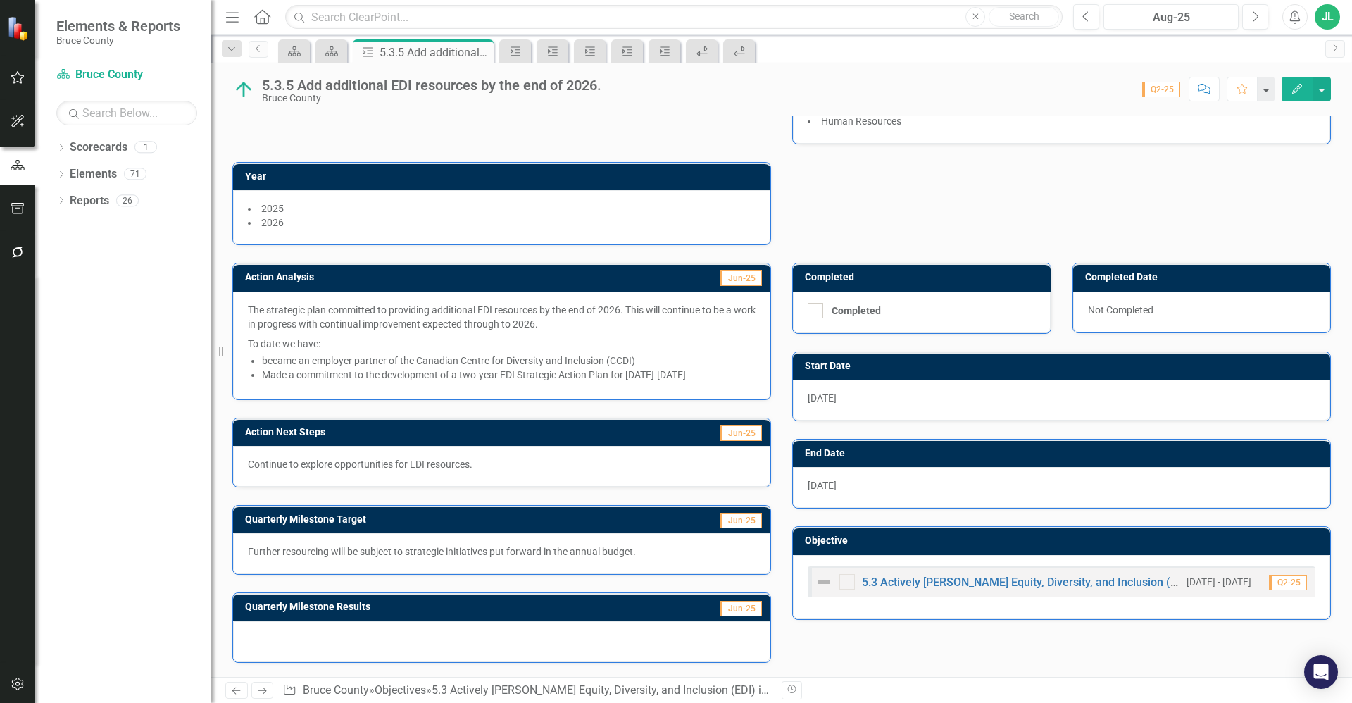
click at [391, 353] on li "became an employer partner of the Canadian Centre for Diversity and Inclusion (…" at bounding box center [508, 360] width 493 height 14
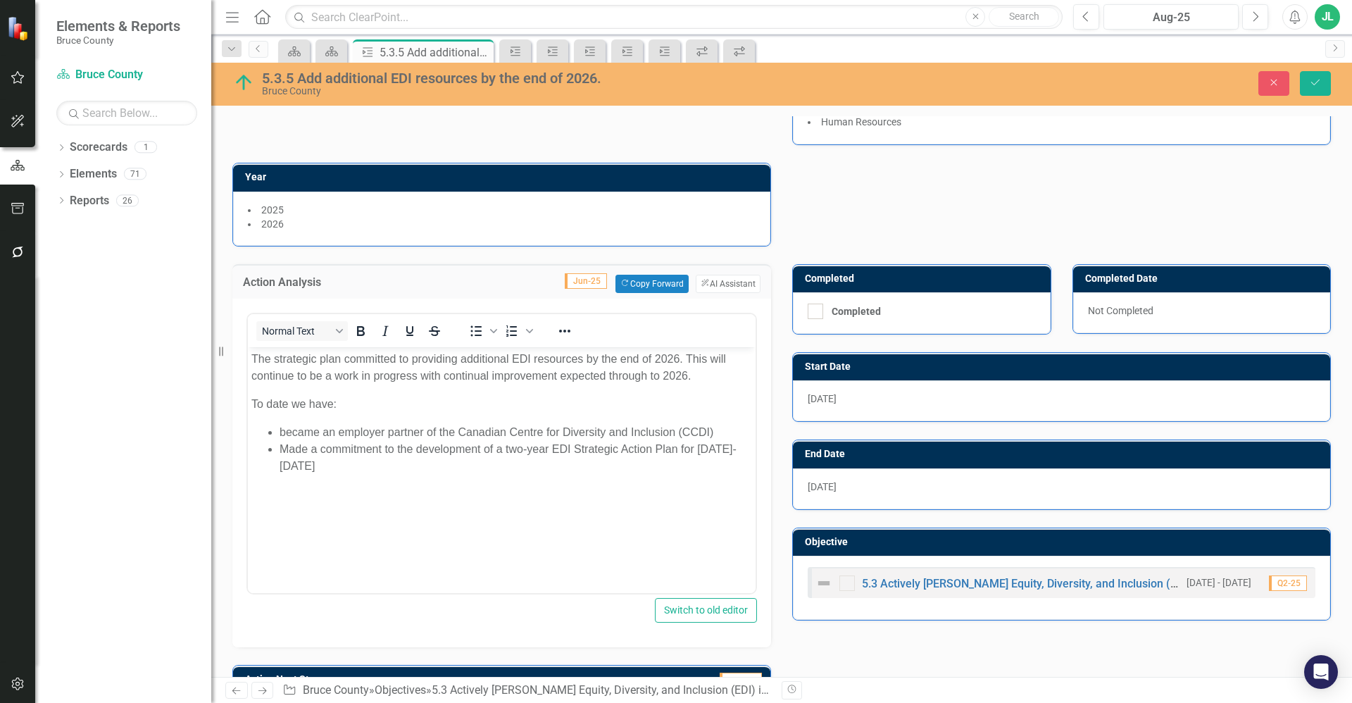
scroll to position [0, 0]
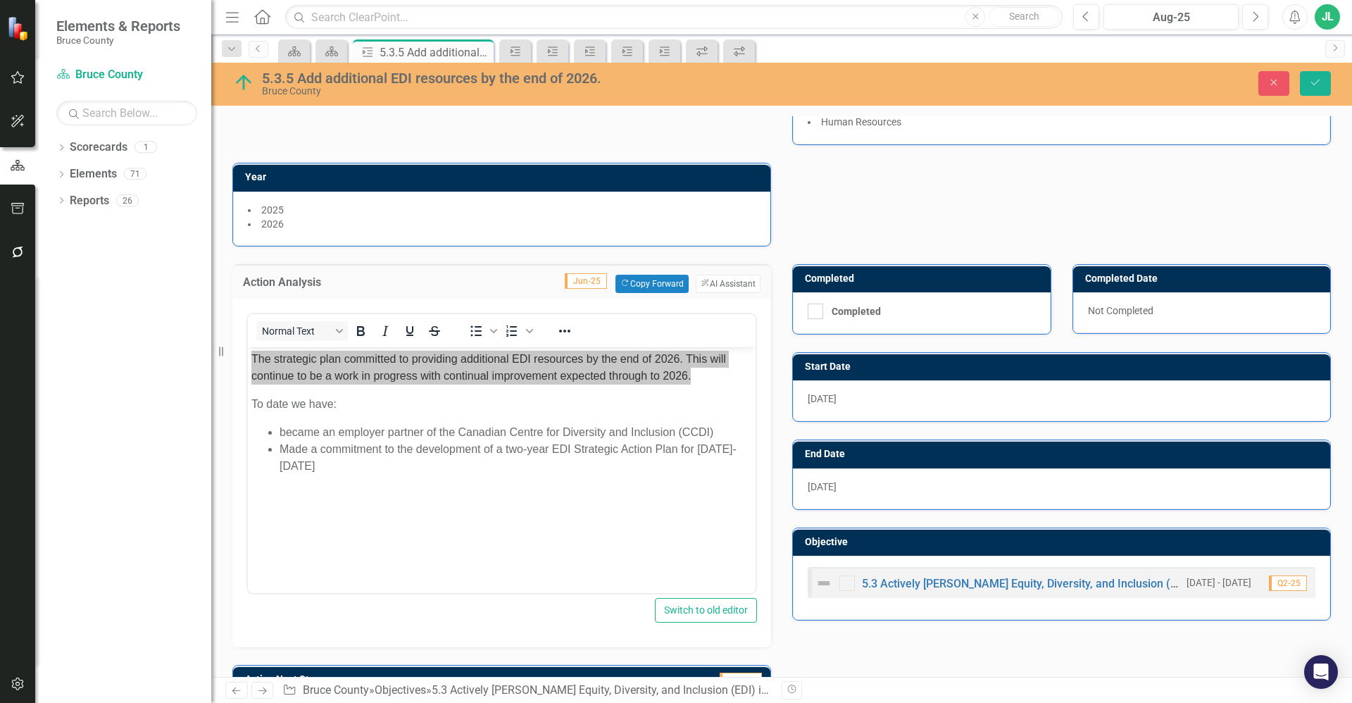
click at [391, 353] on p "The strategic plan committed to providing additional EDI resources by the end o…" at bounding box center [501, 367] width 500 height 34
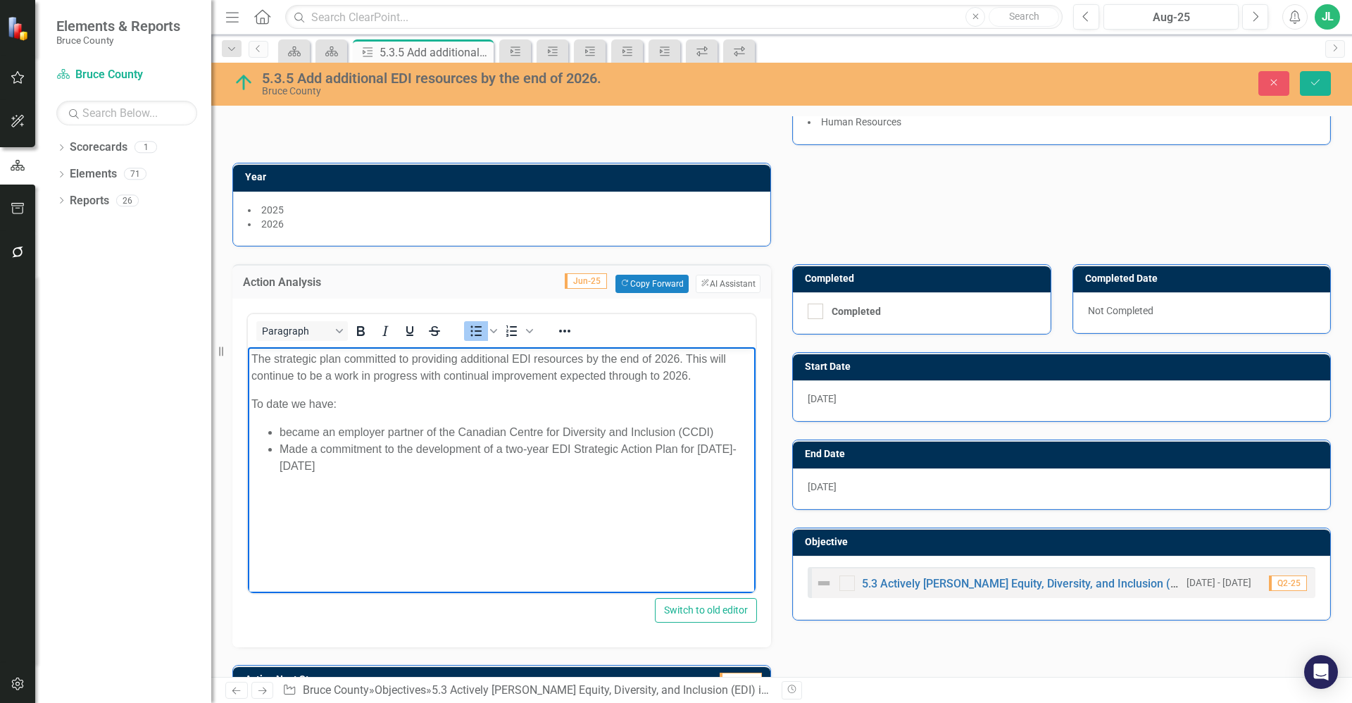
click at [348, 452] on li "Made a commitment to the development of a two-year EDI Strategic Action Plan fo…" at bounding box center [515, 457] width 472 height 34
click at [280, 424] on li "became an employer partner of the Canadian Centre for Diversity and Inclusion (…" at bounding box center [515, 431] width 472 height 17
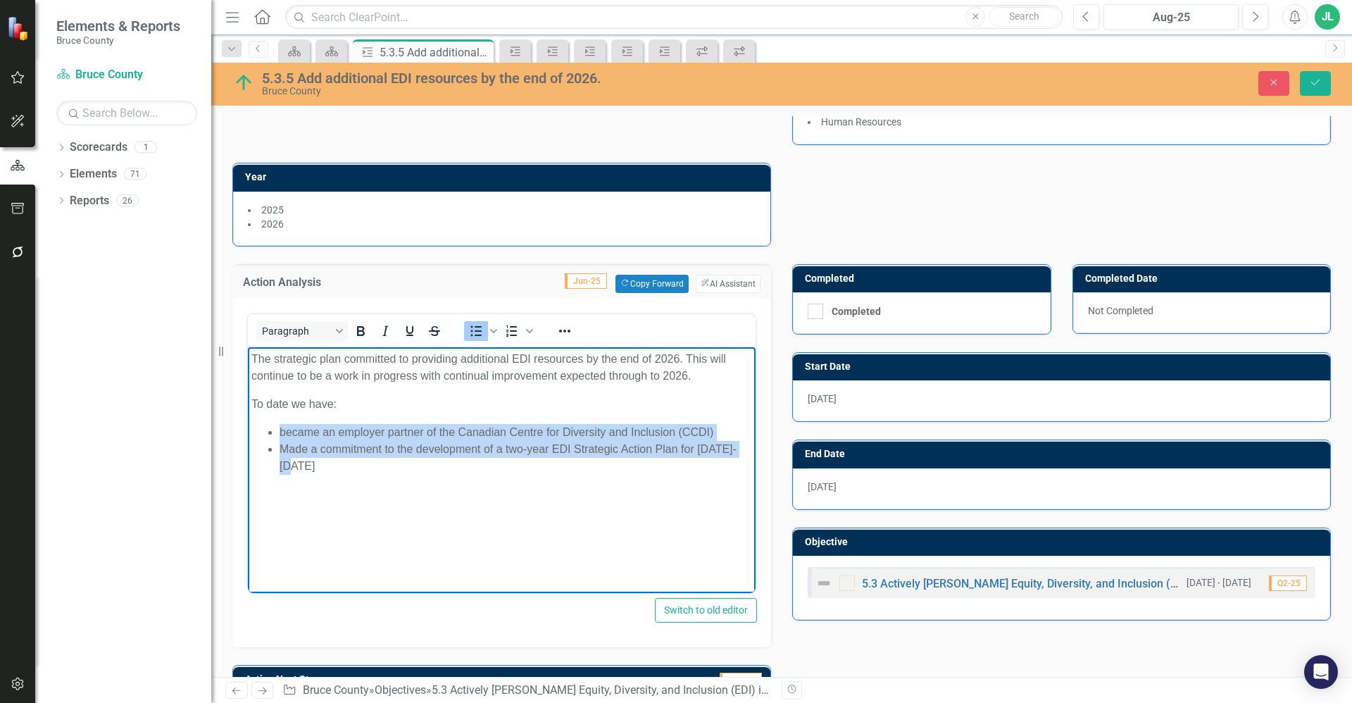
copy ul "became an employer partner of the Canadian Centre for Diversity and Inclusion (…"
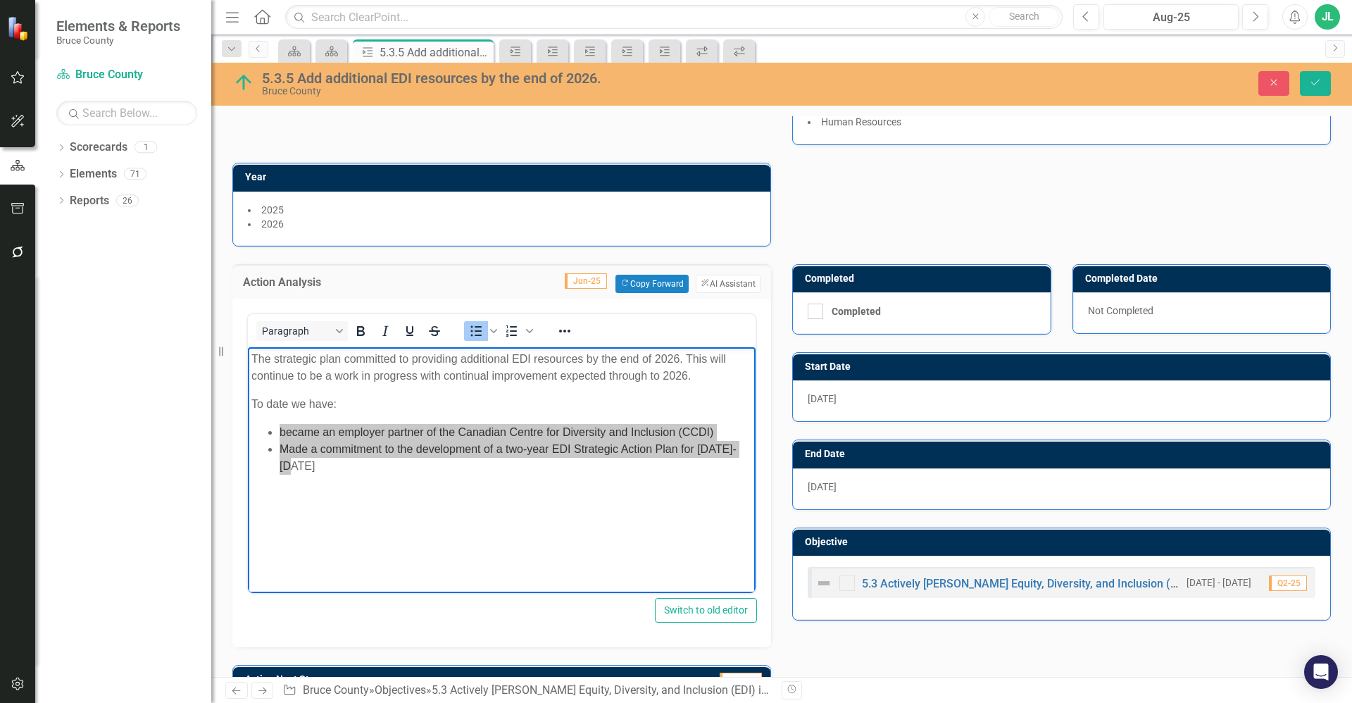
click at [894, 177] on div "Action Lead (Role) Director Human Resources Owner JR Jennifer Robinson Departme…" at bounding box center [781, 105] width 1119 height 281
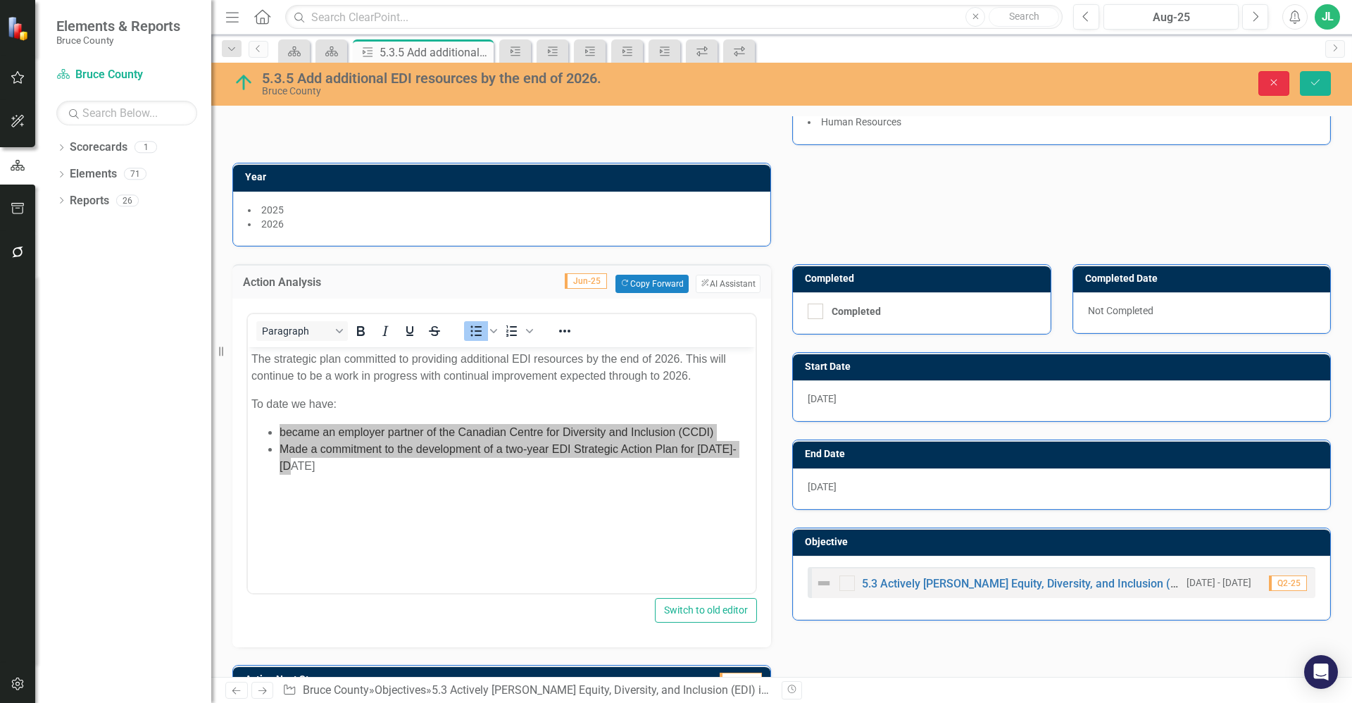
click at [1284, 77] on button "Close" at bounding box center [1273, 83] width 31 height 25
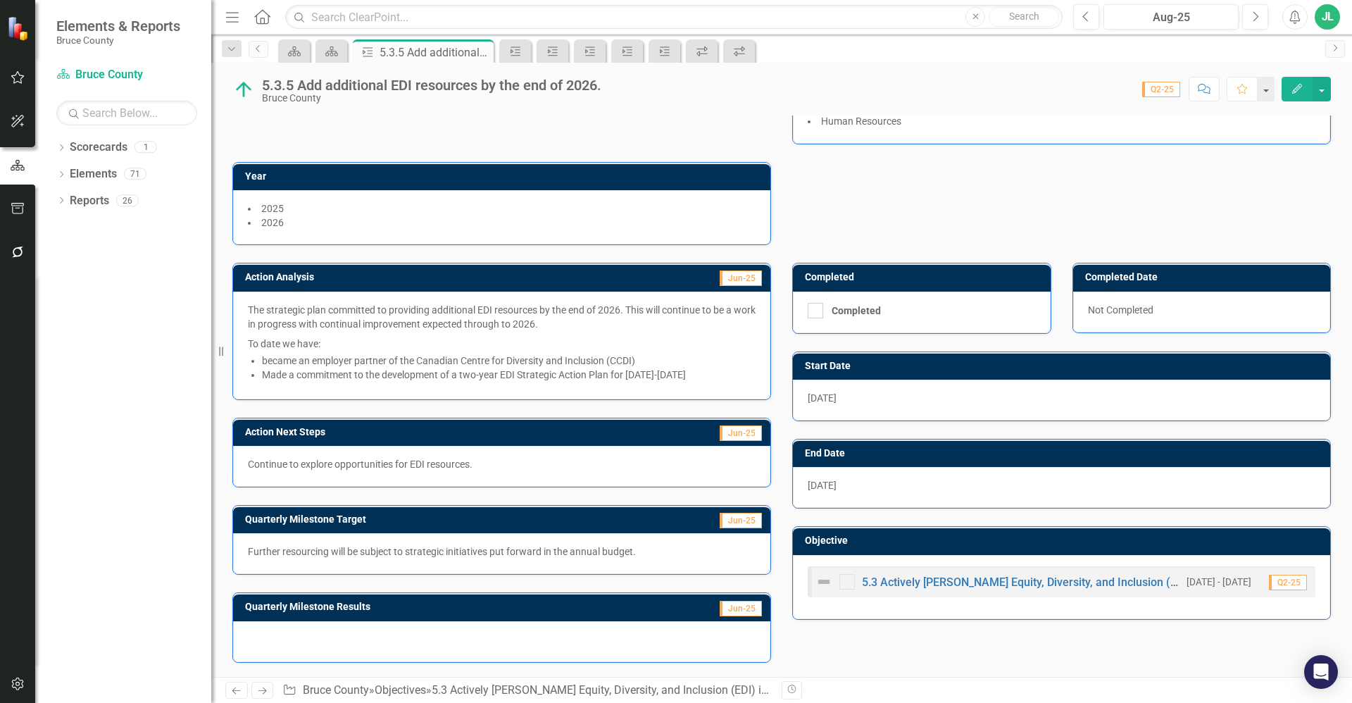
click at [606, 670] on div "Action Lead (Role) Director Human Resources Owner JR Jennifer Robinson Departme…" at bounding box center [781, 320] width 1140 height 712
click at [612, 665] on div "Action Lead (Role) Director Human Resources Owner JR Jennifer Robinson Departme…" at bounding box center [781, 320] width 1140 height 712
click at [624, 657] on div at bounding box center [501, 641] width 537 height 41
click at [631, 645] on div at bounding box center [501, 641] width 537 height 41
click at [639, 637] on div at bounding box center [501, 641] width 537 height 41
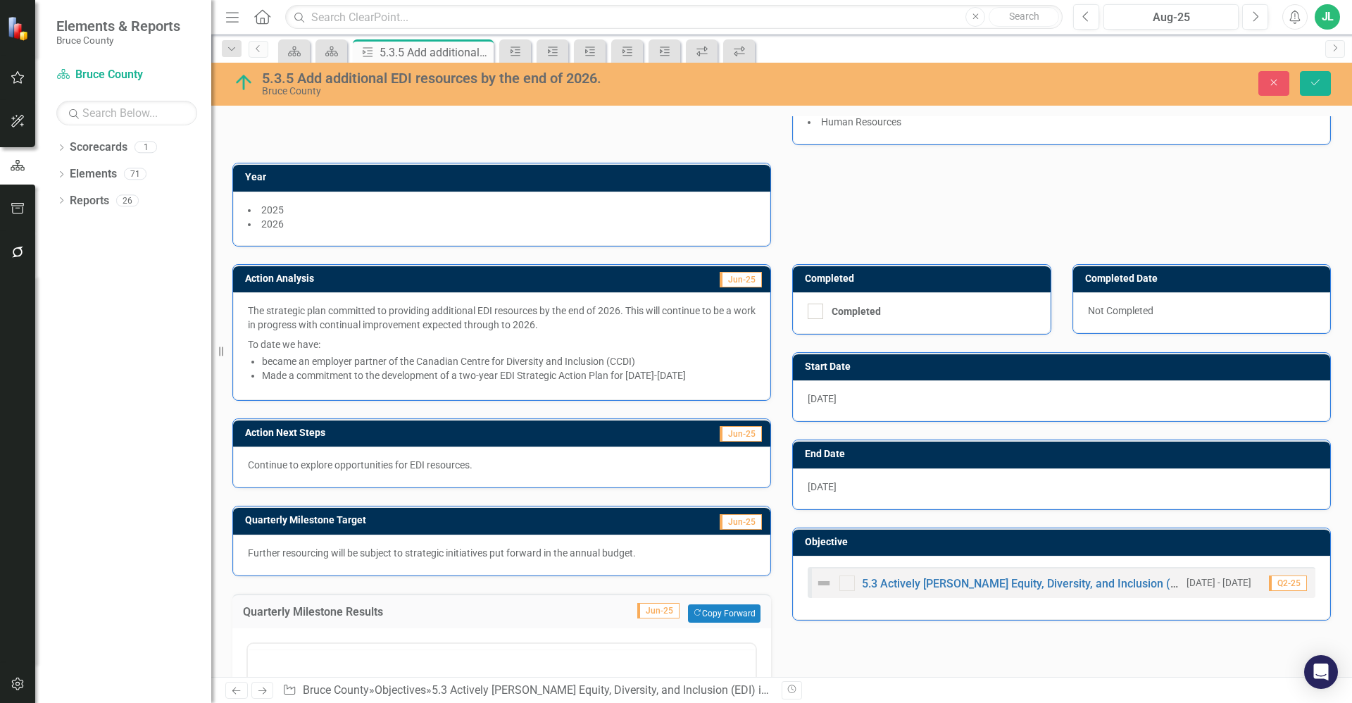
click at [638, 644] on div at bounding box center [502, 646] width 508 height 6
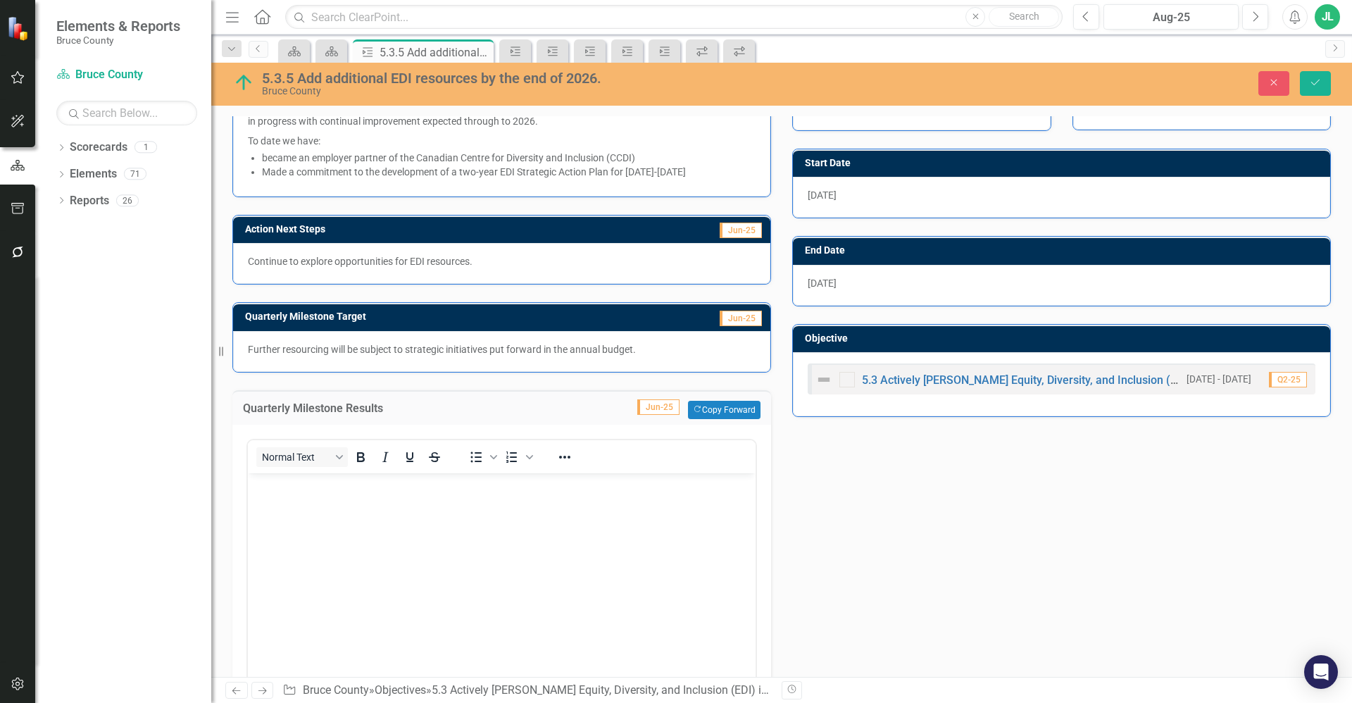
scroll to position [385, 0]
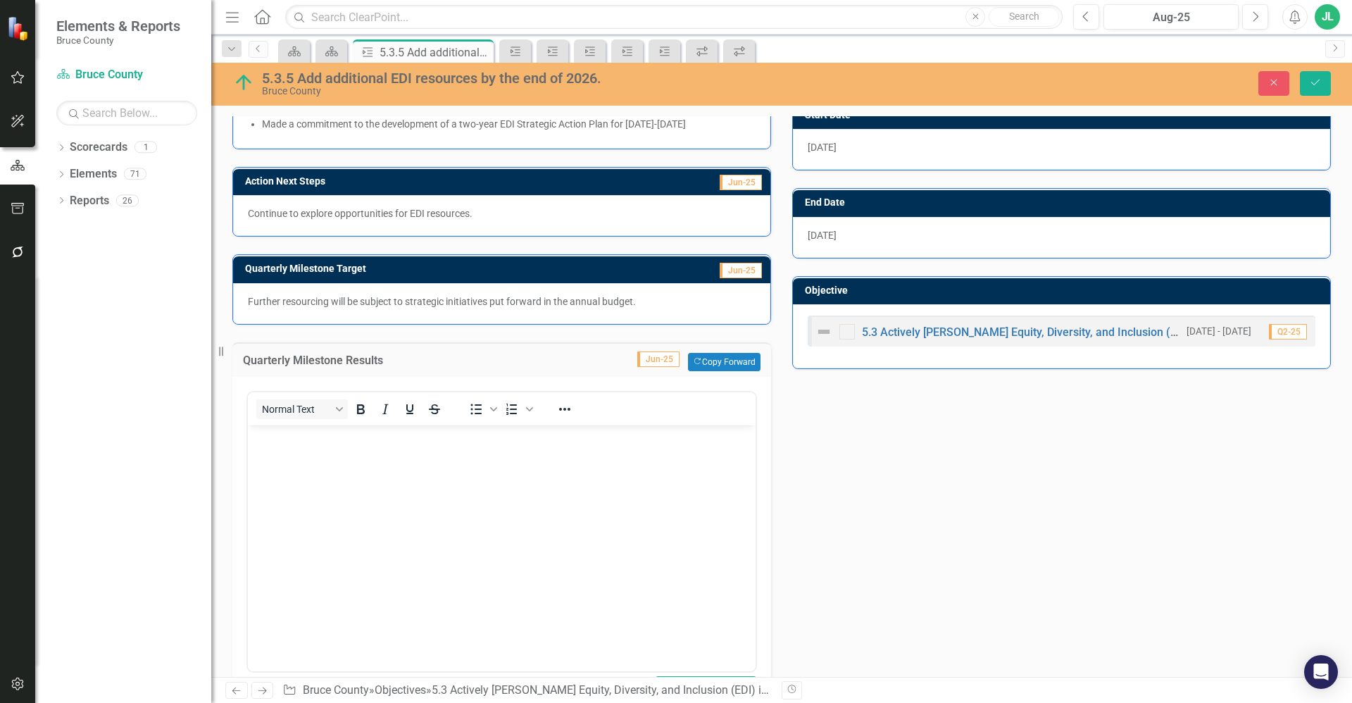
click at [637, 510] on body "Rich Text Area. Press ALT-0 for help." at bounding box center [502, 529] width 508 height 211
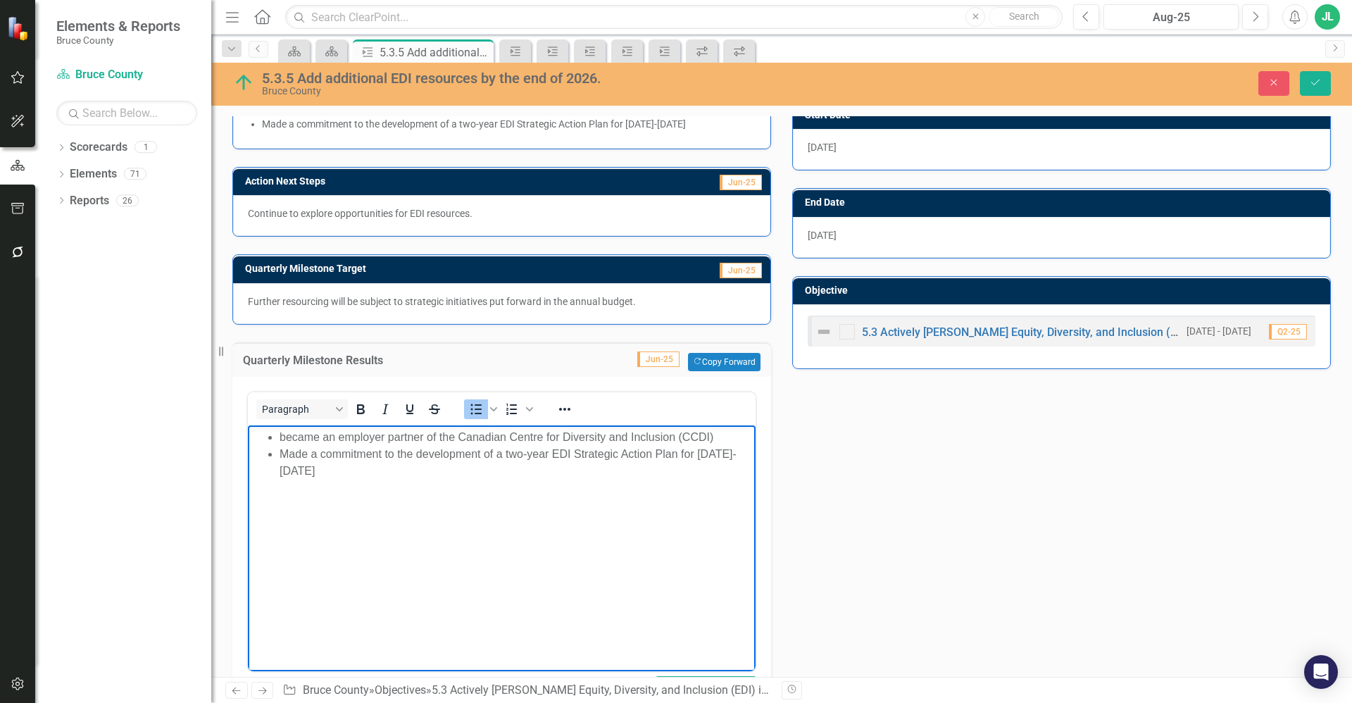
click at [912, 516] on div "Action Analysis Jun-25 The strategic plan committed to providing additional EDI…" at bounding box center [781, 360] width 1119 height 730
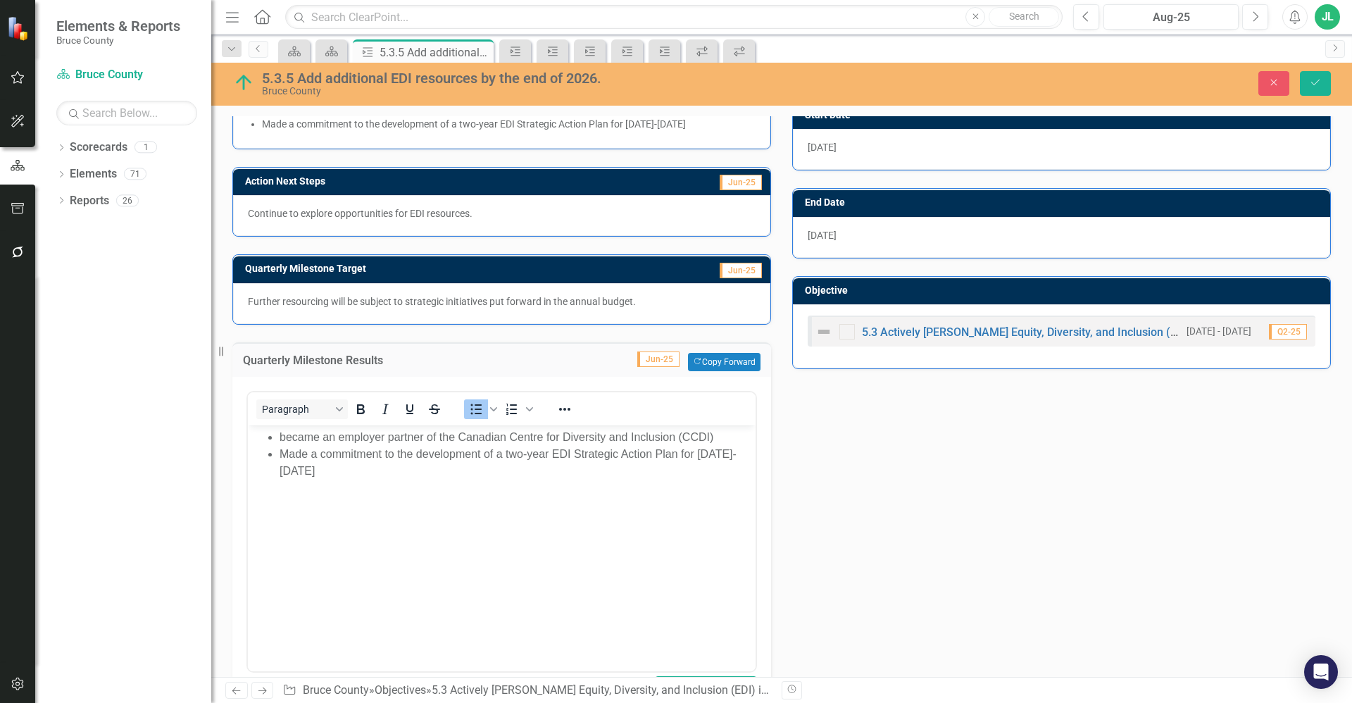
scroll to position [413, 0]
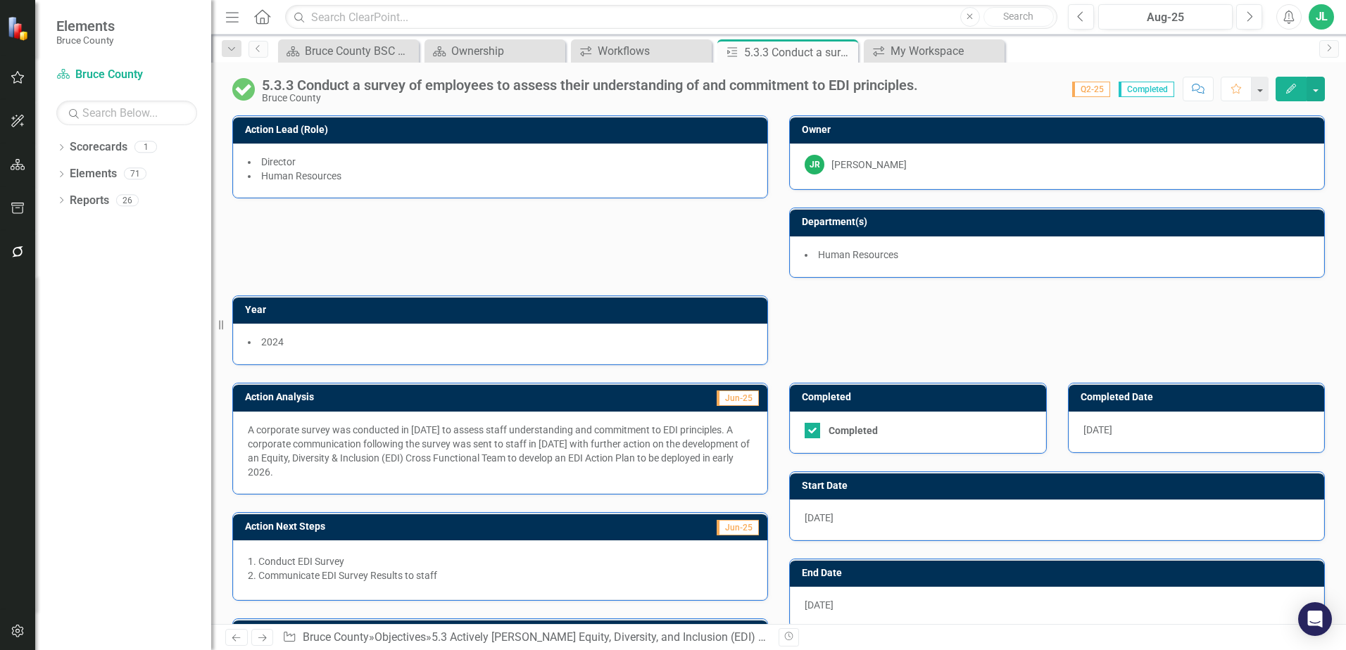
click at [540, 433] on p "A corporate survey was conducted in [DATE] to assess staff understanding and co…" at bounding box center [500, 451] width 505 height 56
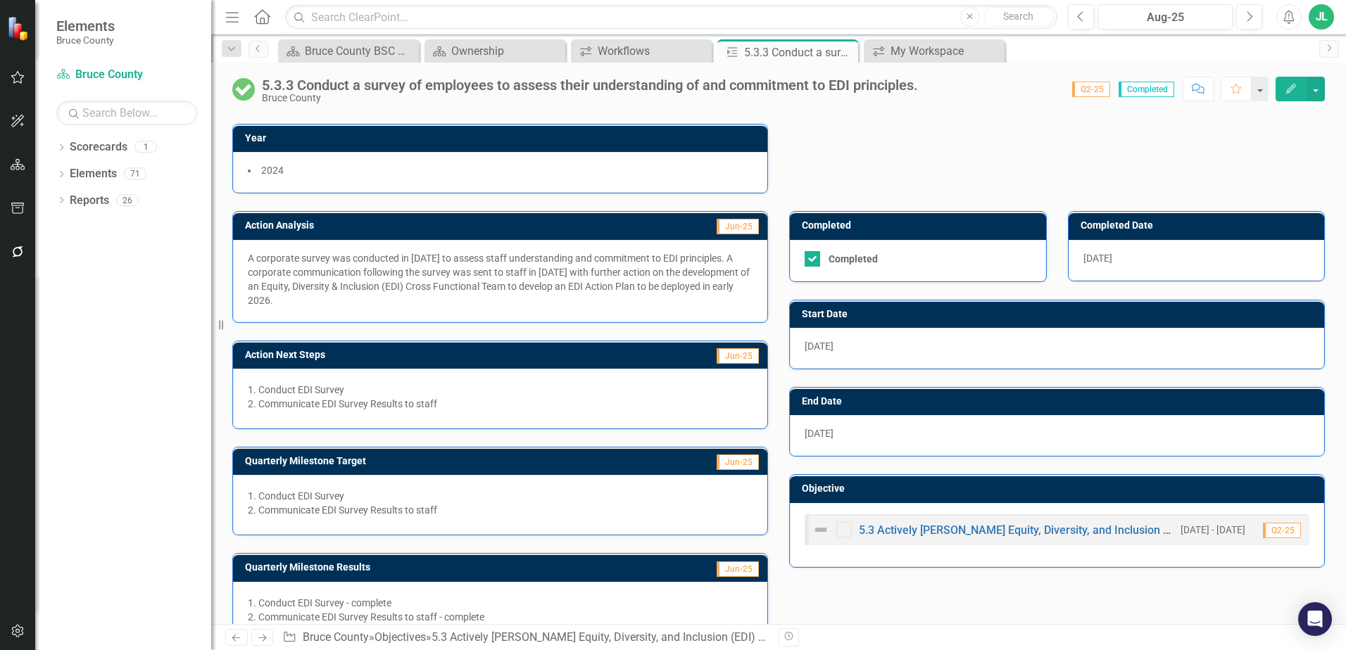
scroll to position [204, 0]
